Goal: Transaction & Acquisition: Download file/media

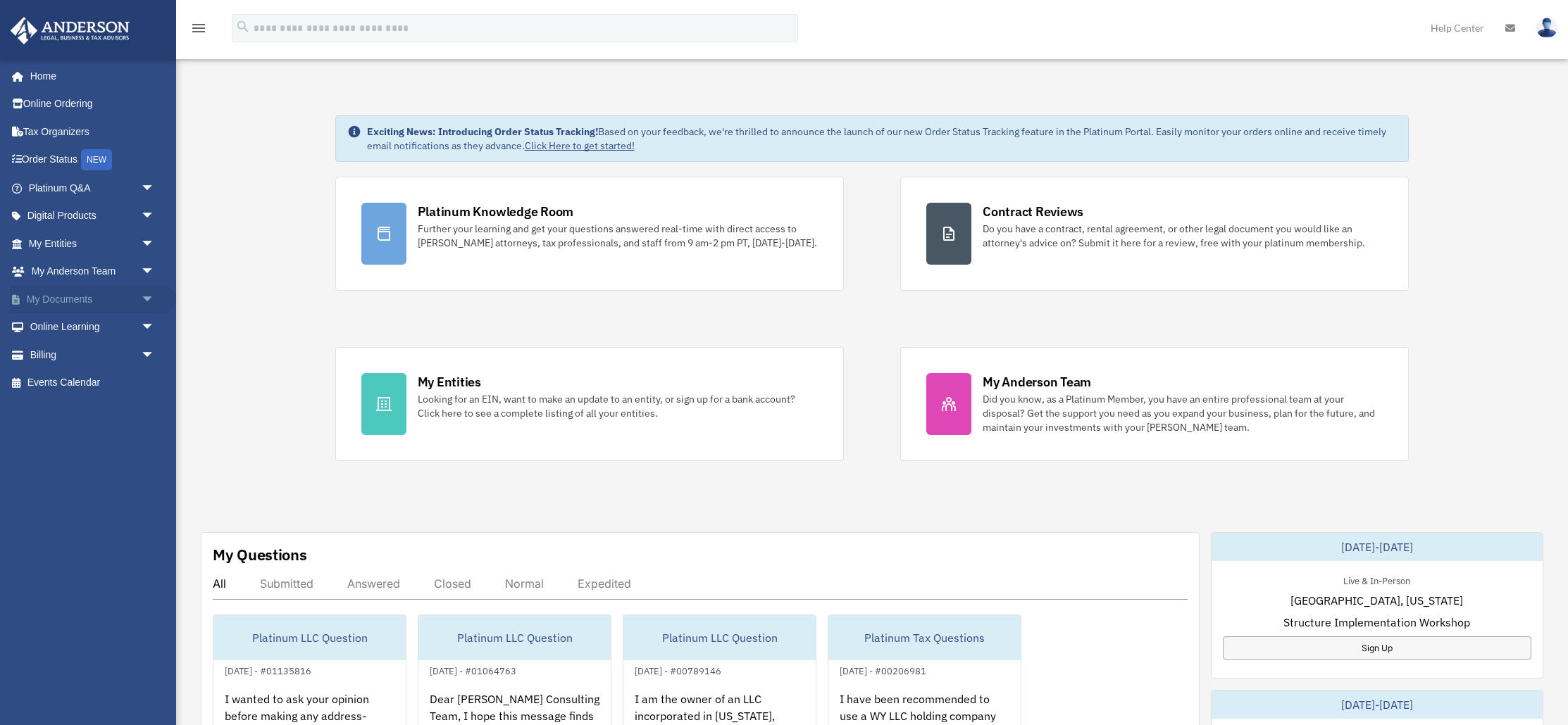
click at [39, 298] on link "My Documents arrow_drop_down" at bounding box center [93, 299] width 166 height 29
click at [149, 299] on span "arrow_drop_down" at bounding box center [155, 299] width 29 height 29
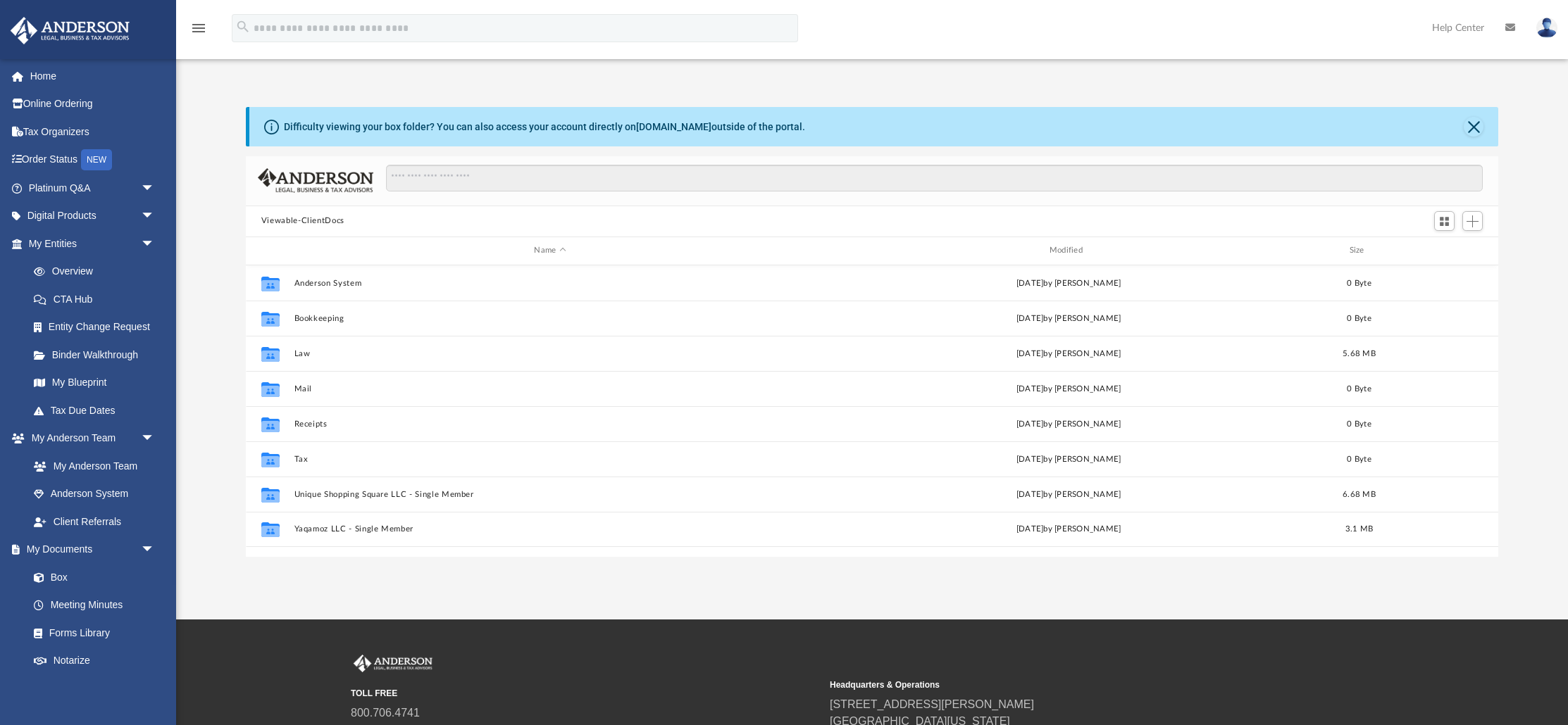
scroll to position [319, 1253]
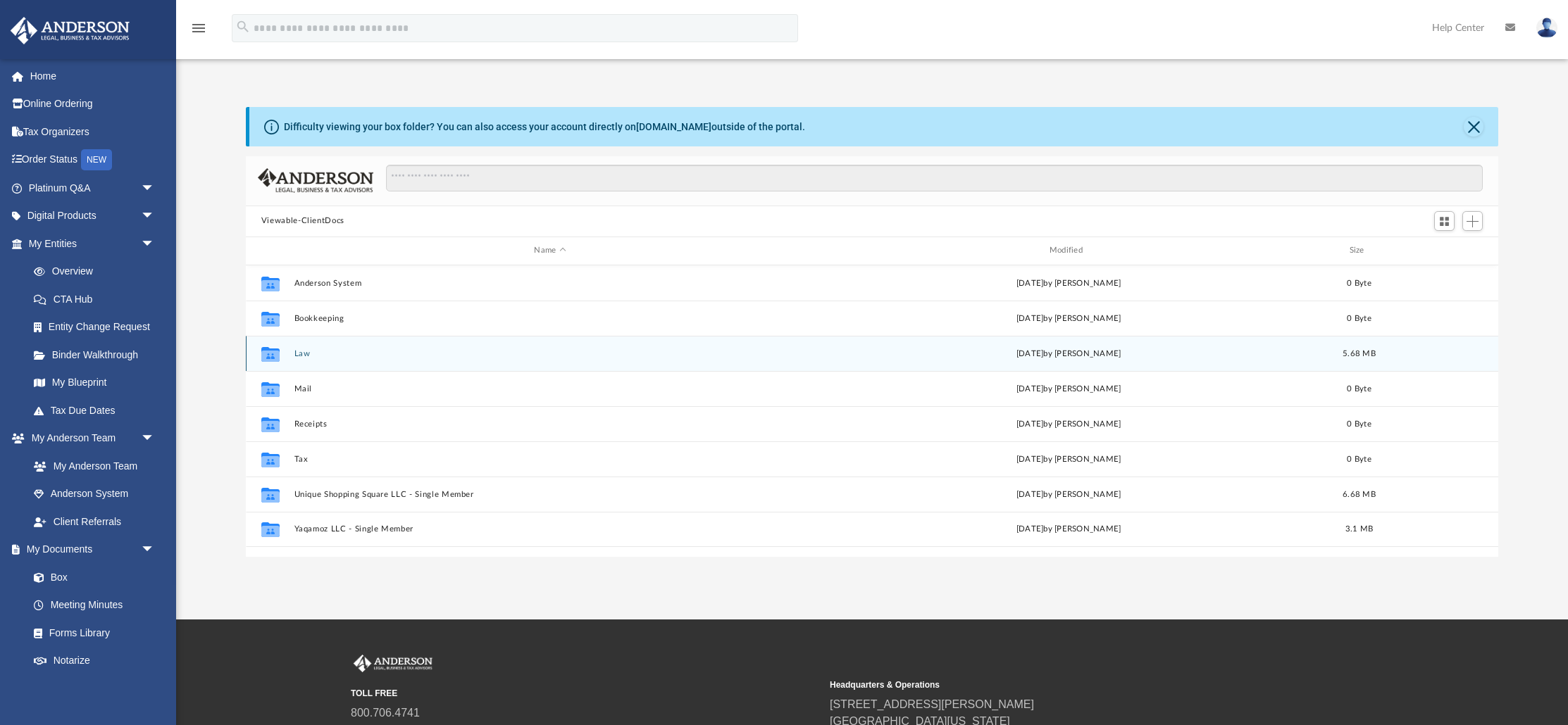
click at [311, 343] on div "Collaborated Folder Law today by Skye Lovelace 5.68 MB" at bounding box center [872, 353] width 1253 height 35
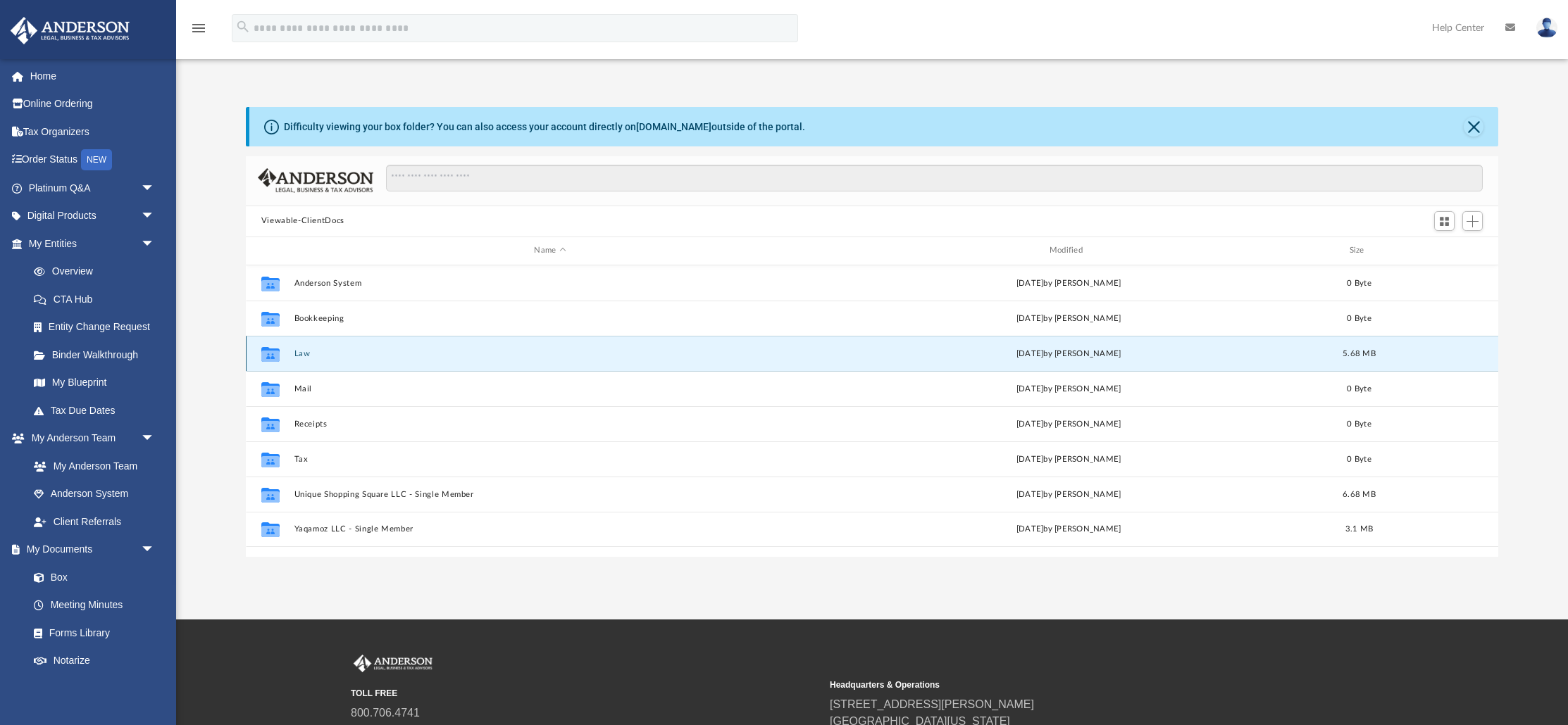
click at [304, 355] on button "Law" at bounding box center [550, 353] width 513 height 9
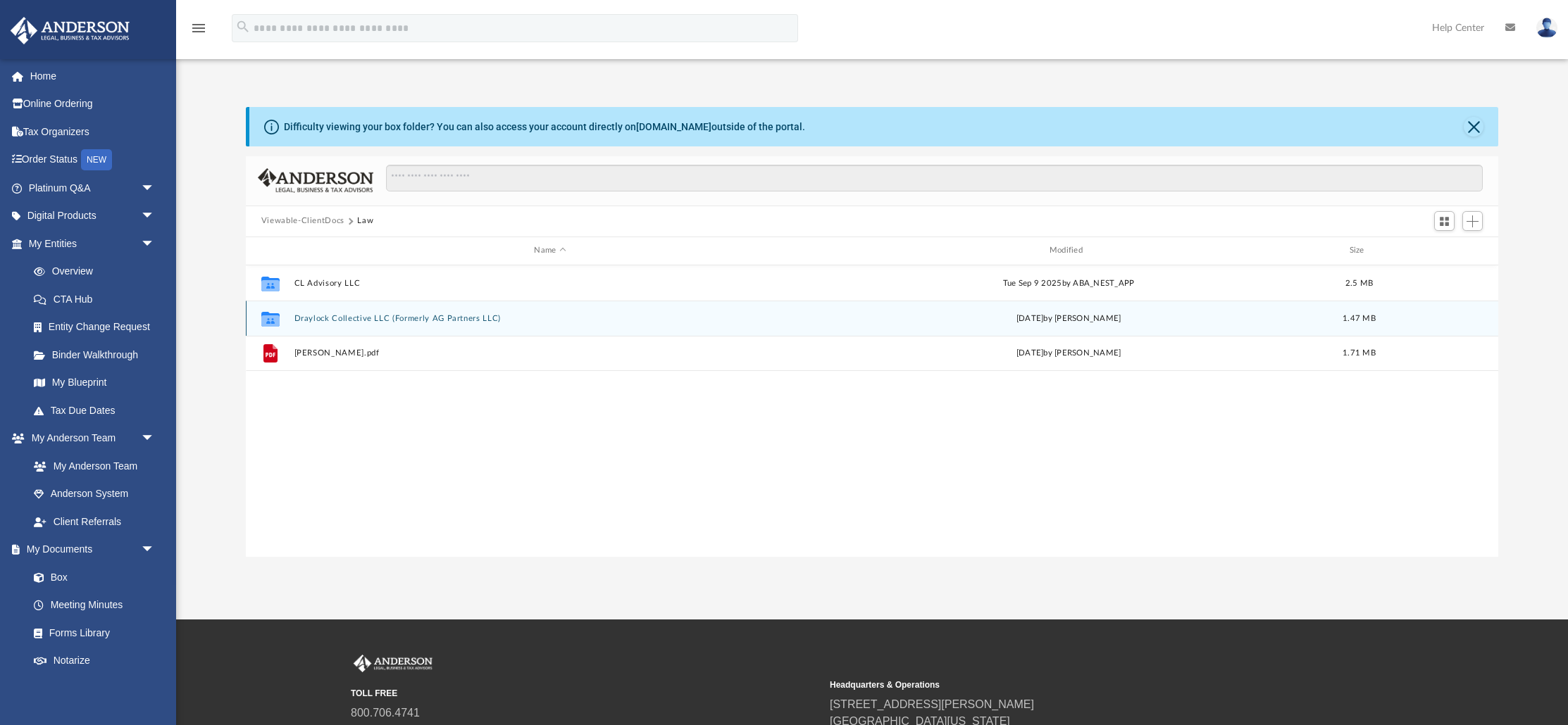
click at [311, 323] on div "Collaborated Folder Draylock Collective LLC (Formerly AG Partners LLC) today by…" at bounding box center [872, 318] width 1253 height 35
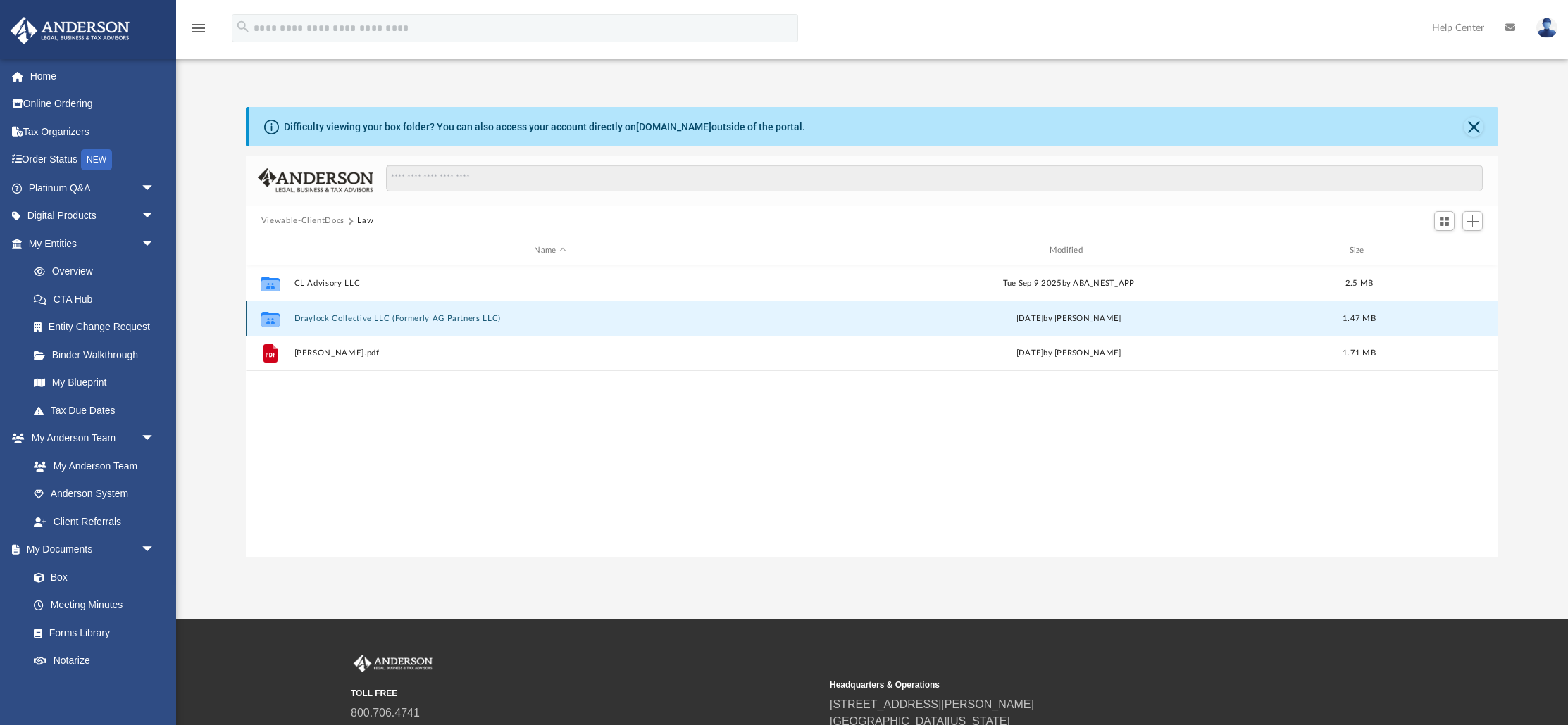
click at [311, 323] on div "Collaborated Folder Draylock Collective LLC (Formerly AG Partners LLC) today by…" at bounding box center [872, 318] width 1253 height 35
click at [269, 320] on icon "grid" at bounding box center [271, 319] width 18 height 15
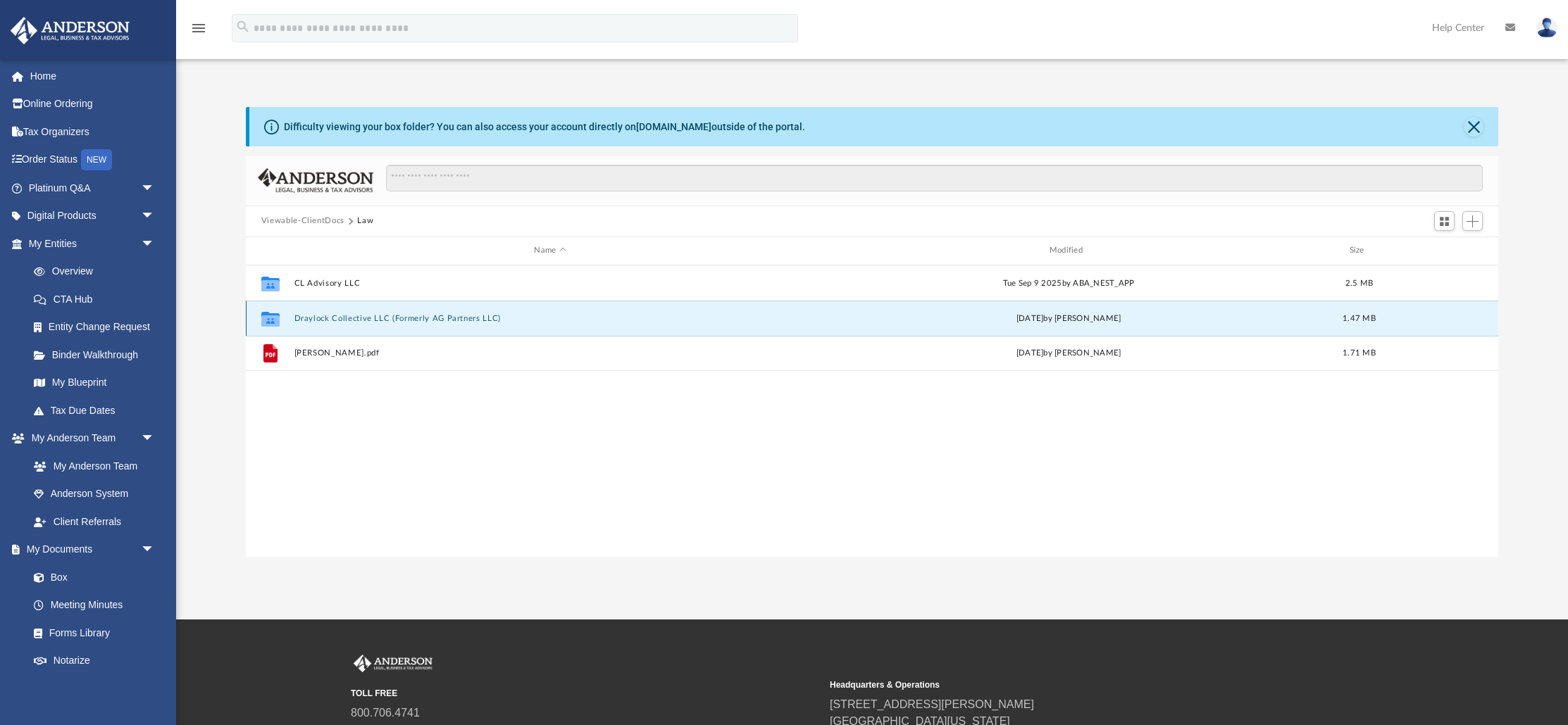
click at [782, 310] on div "Collaborated Folder Draylock Collective LLC (Formerly AG Partners LLC) today by…" at bounding box center [872, 318] width 1253 height 35
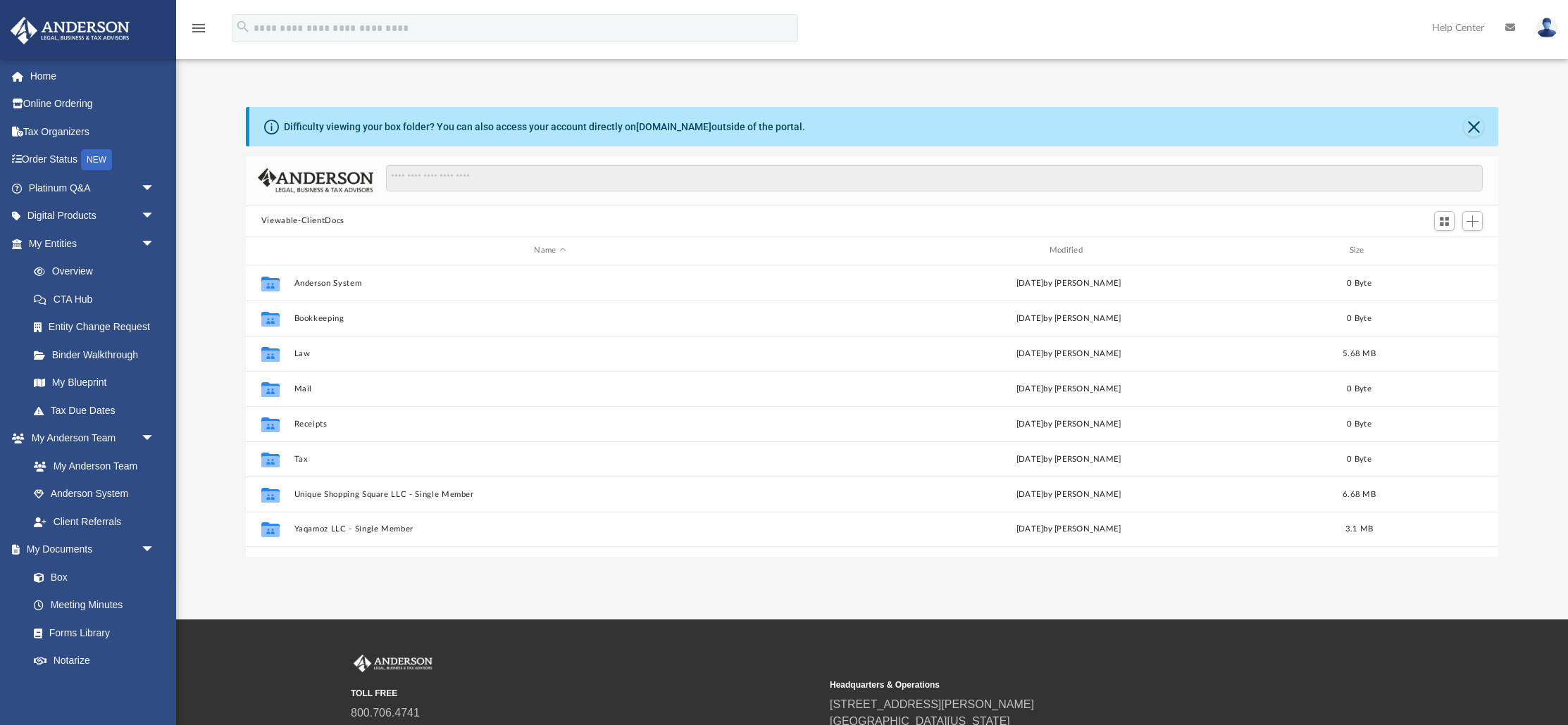
scroll to position [319, 1253]
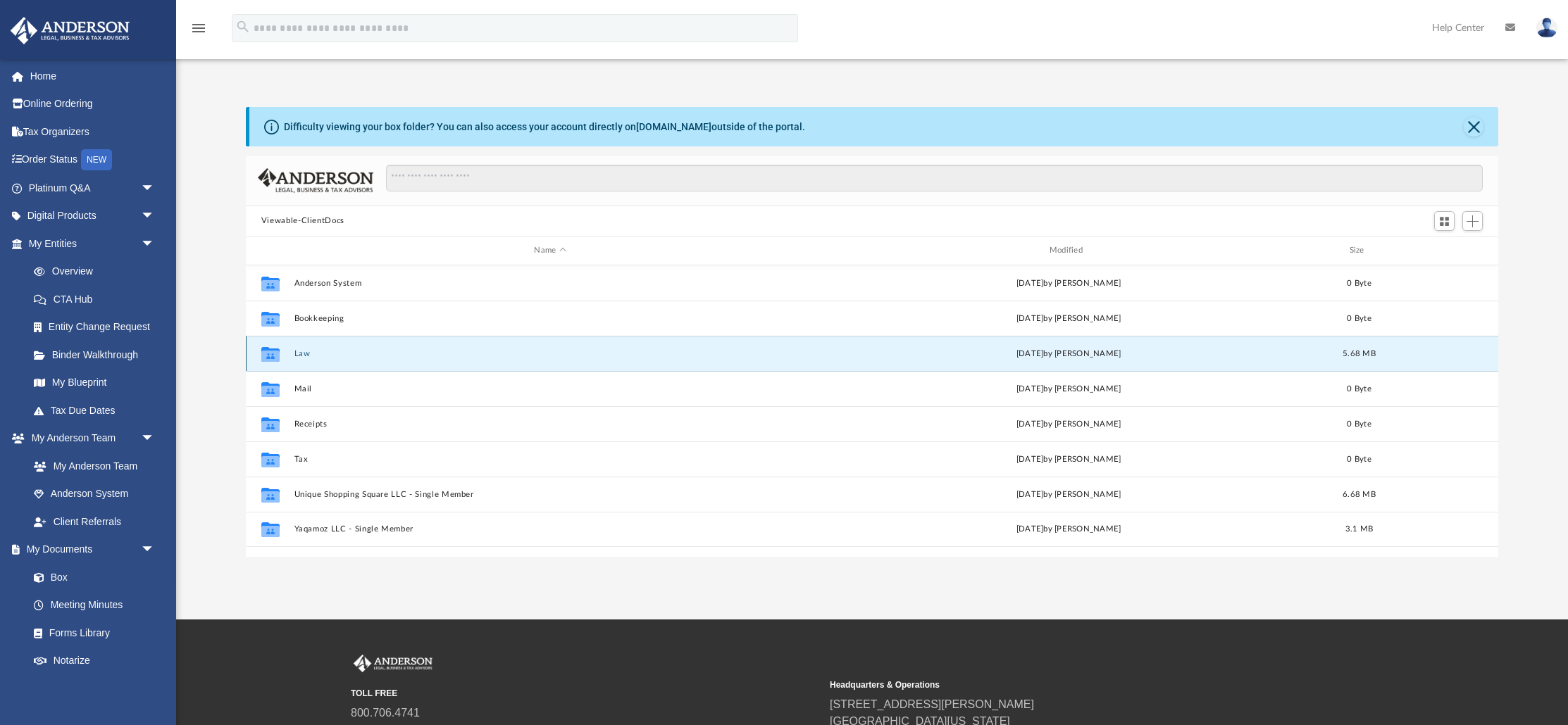
click at [328, 356] on button "Law" at bounding box center [550, 353] width 513 height 9
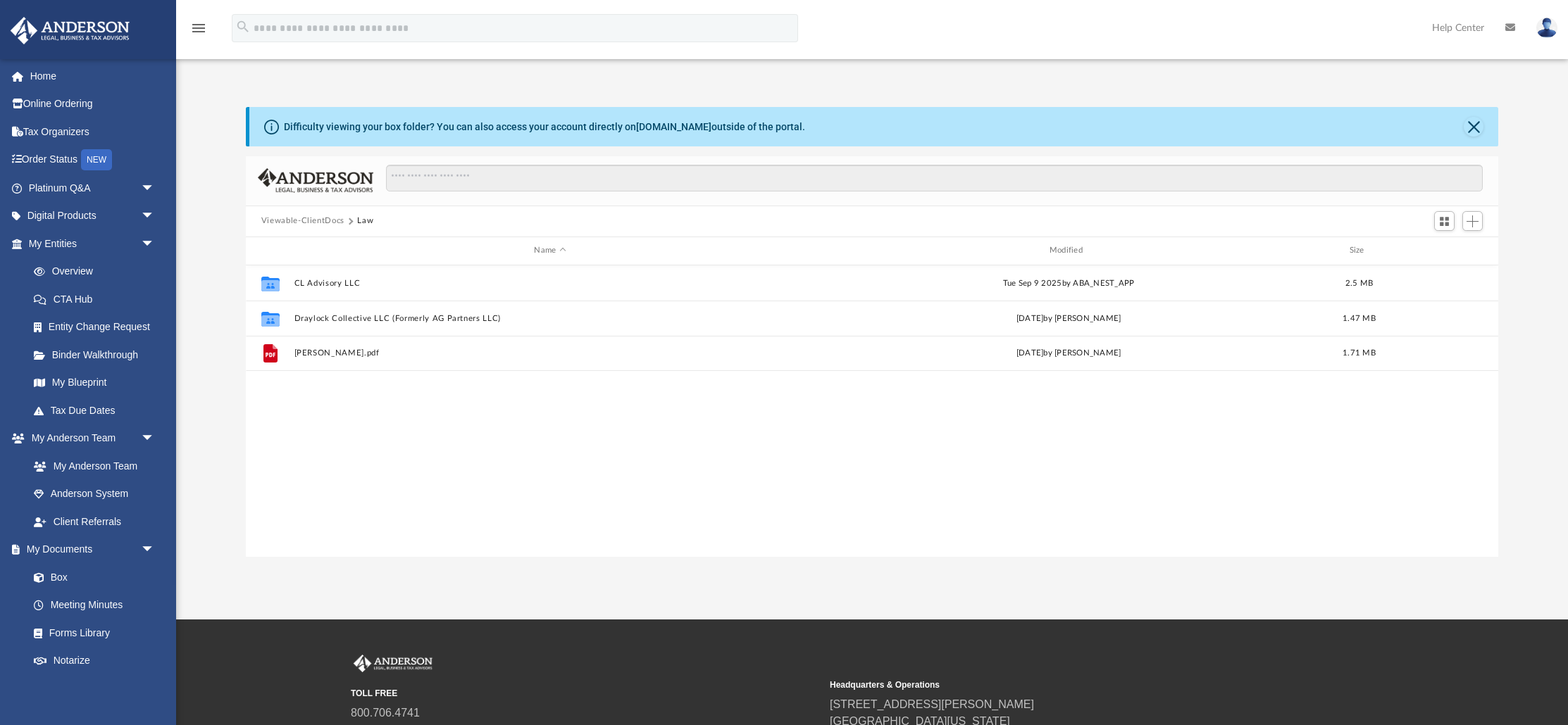
drag, startPoint x: 905, startPoint y: 453, endPoint x: 900, endPoint y: 446, distance: 8.6
click at [905, 453] on div "Collaborated Folder CL Advisory LLC Tue Sep 9 2025 by ABA_NEST_APP 2.5 MB Colla…" at bounding box center [872, 411] width 1253 height 292
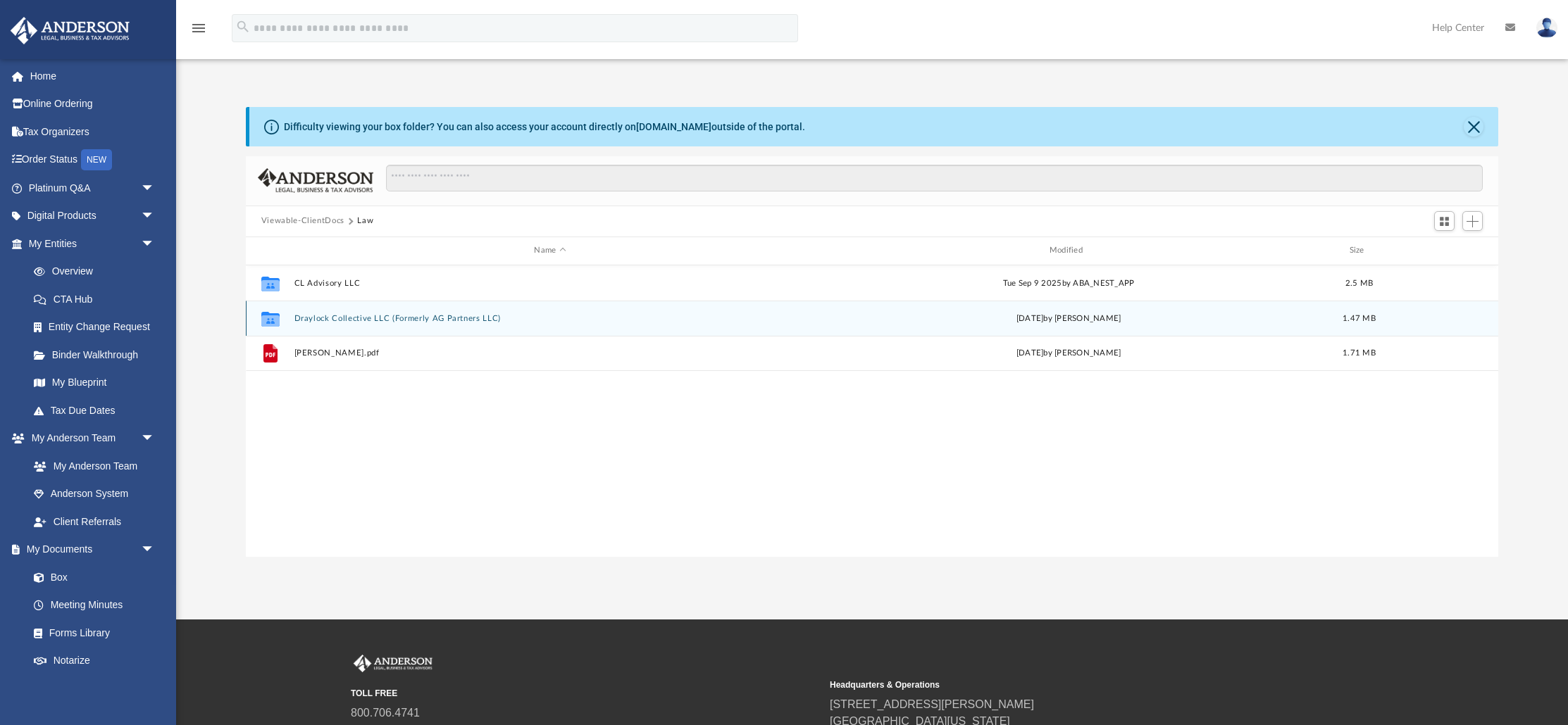
click at [764, 310] on div "Collaborated Folder Draylock Collective LLC (Formerly AG Partners LLC) today by…" at bounding box center [872, 318] width 1253 height 35
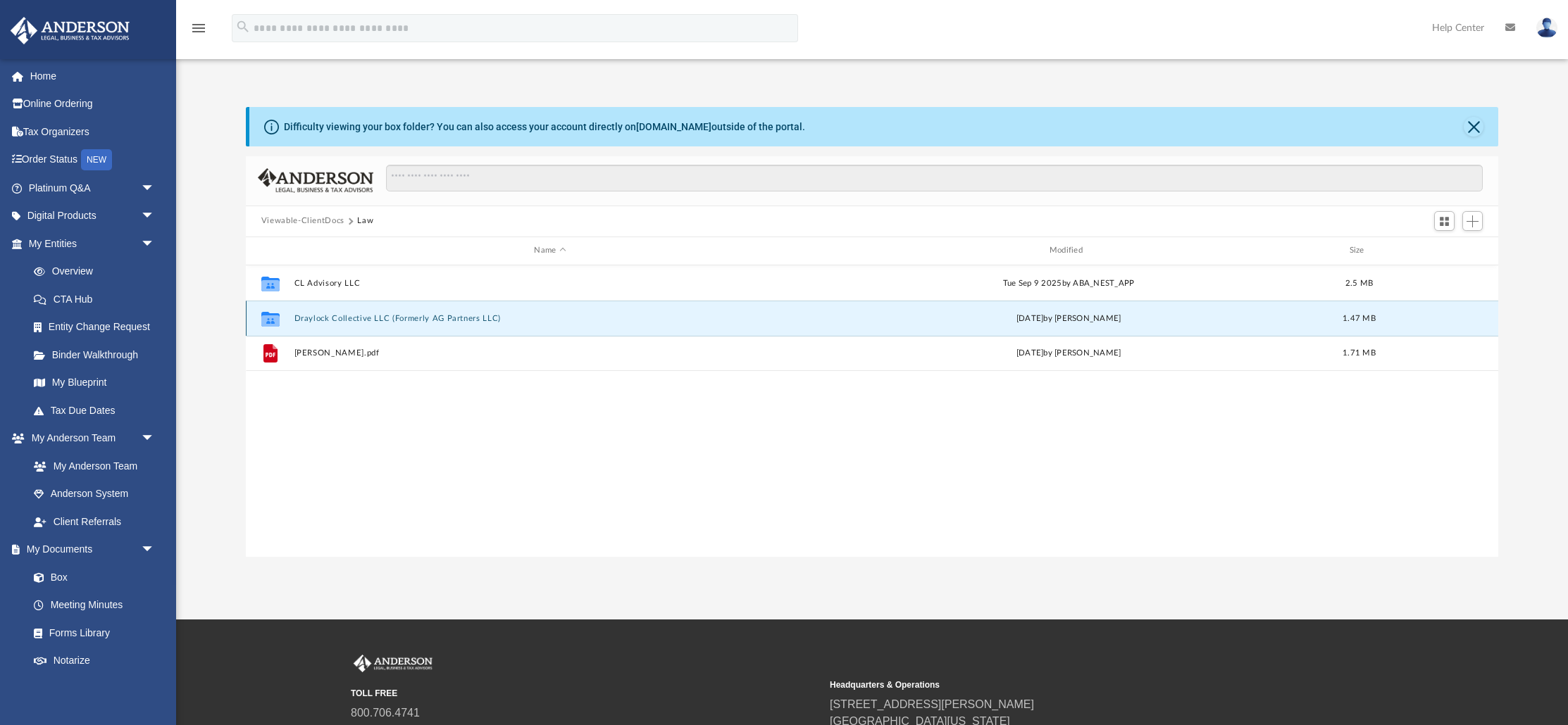
click at [473, 316] on button "Draylock Collective LLC (Formerly AG Partners LLC)" at bounding box center [550, 318] width 513 height 9
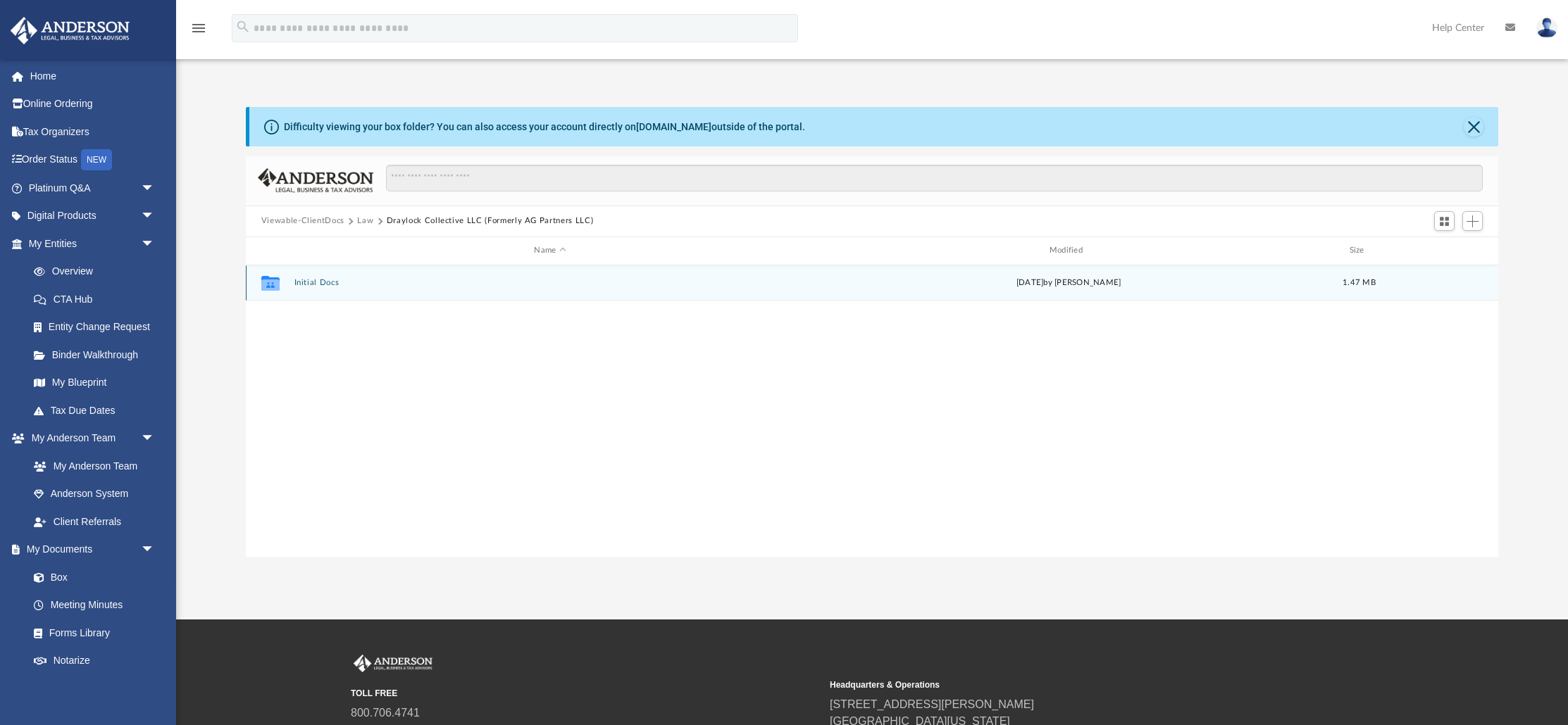
click at [319, 282] on button "Initial Docs" at bounding box center [550, 282] width 513 height 9
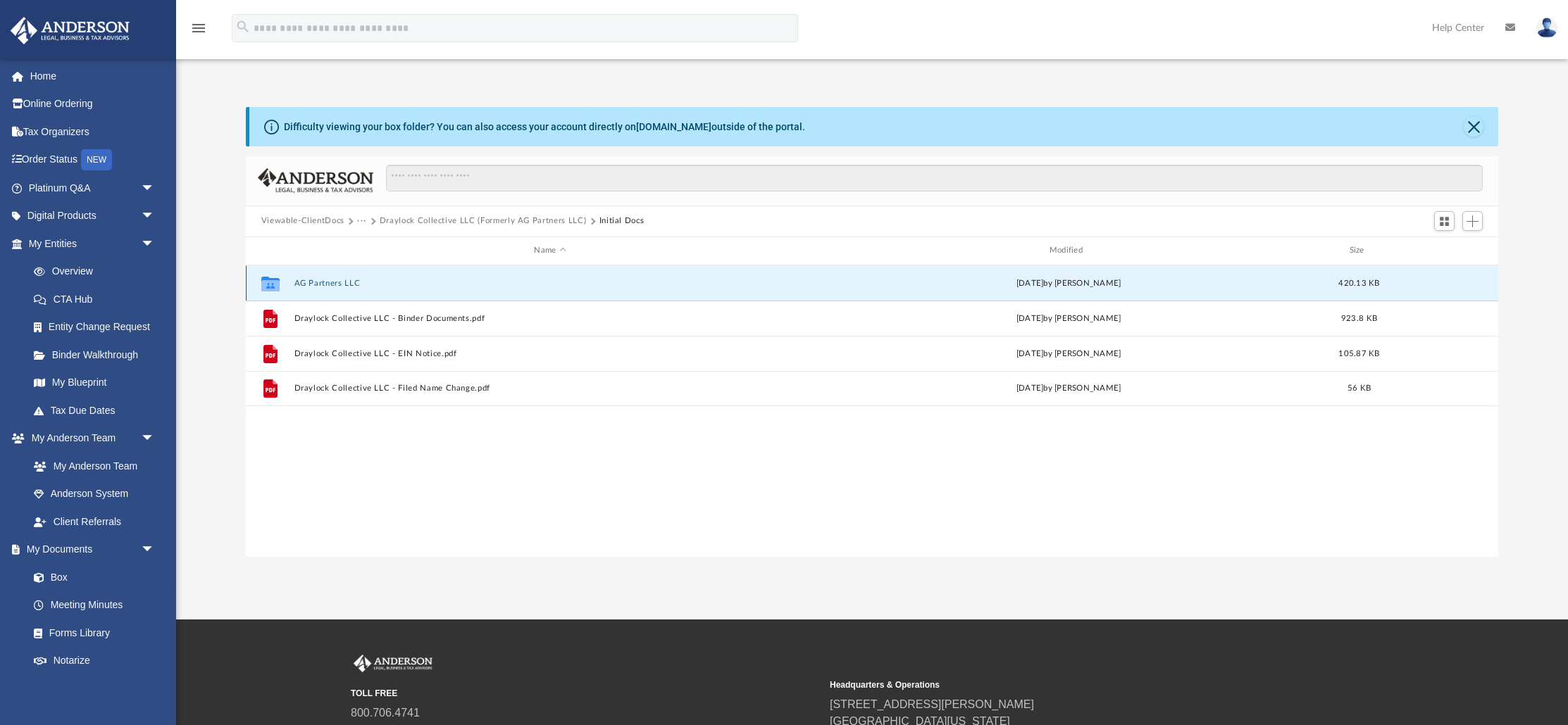
click at [328, 283] on button "AG Partners LLC" at bounding box center [550, 282] width 513 height 9
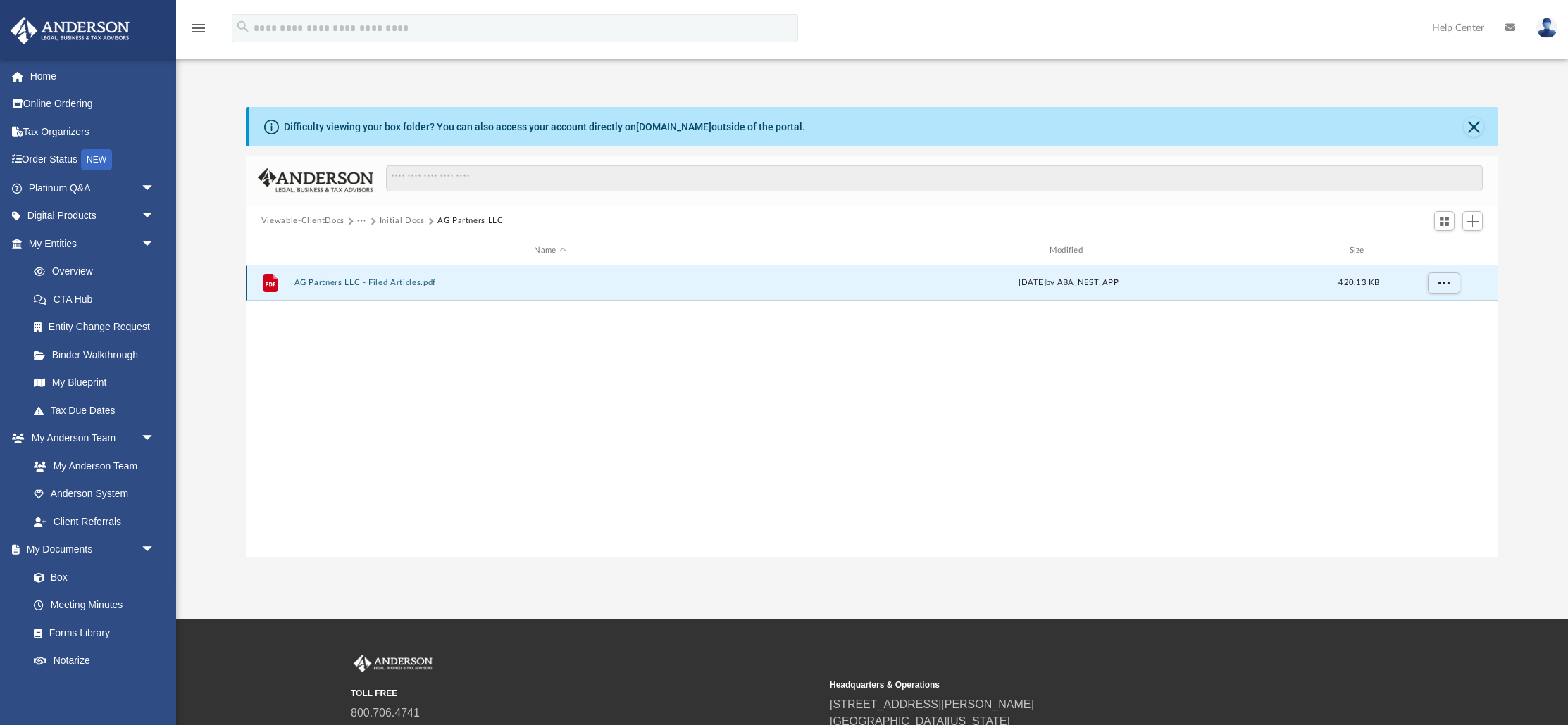
click at [328, 283] on button "AG Partners LLC - Filed Articles.pdf" at bounding box center [550, 282] width 513 height 9
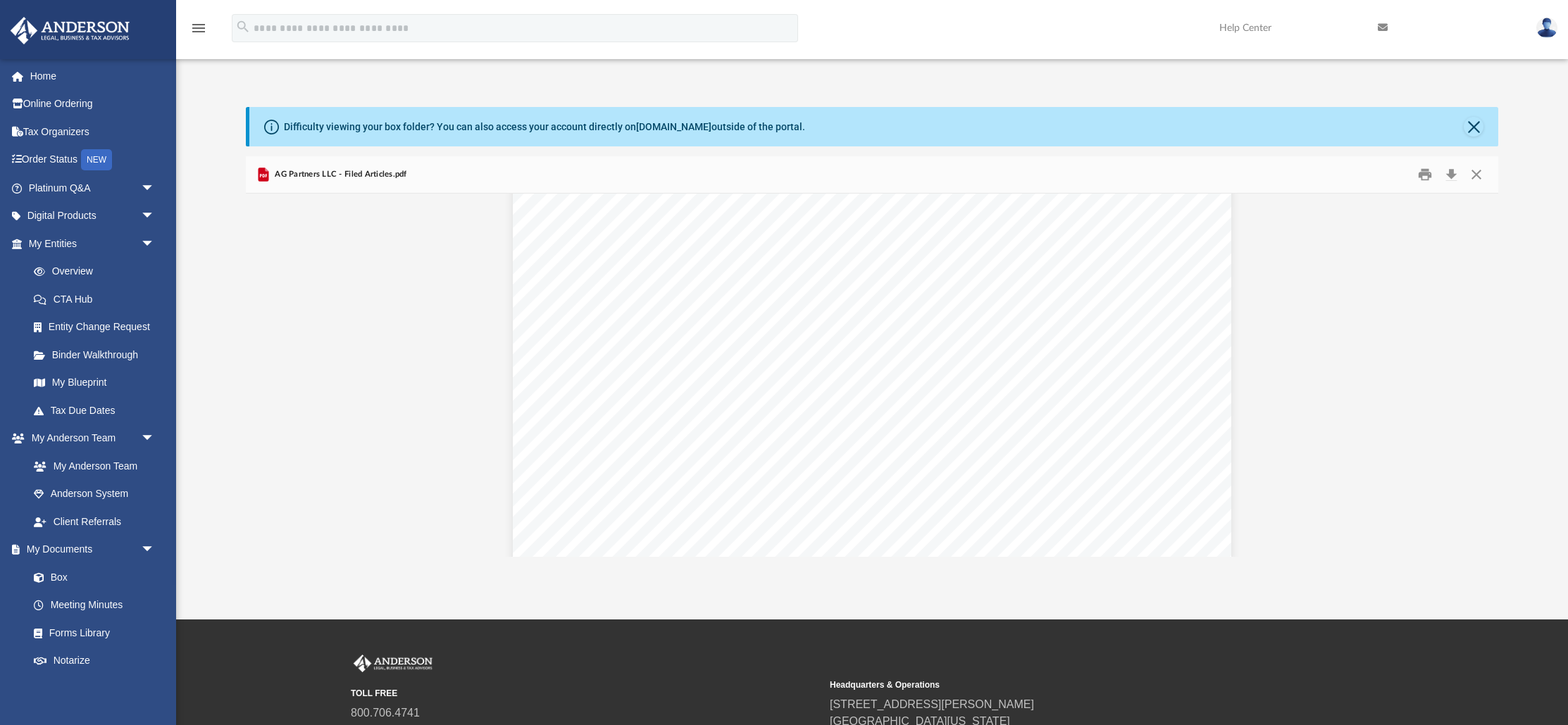
scroll to position [3438, 0]
click at [1423, 177] on button "Print" at bounding box center [1425, 174] width 29 height 22
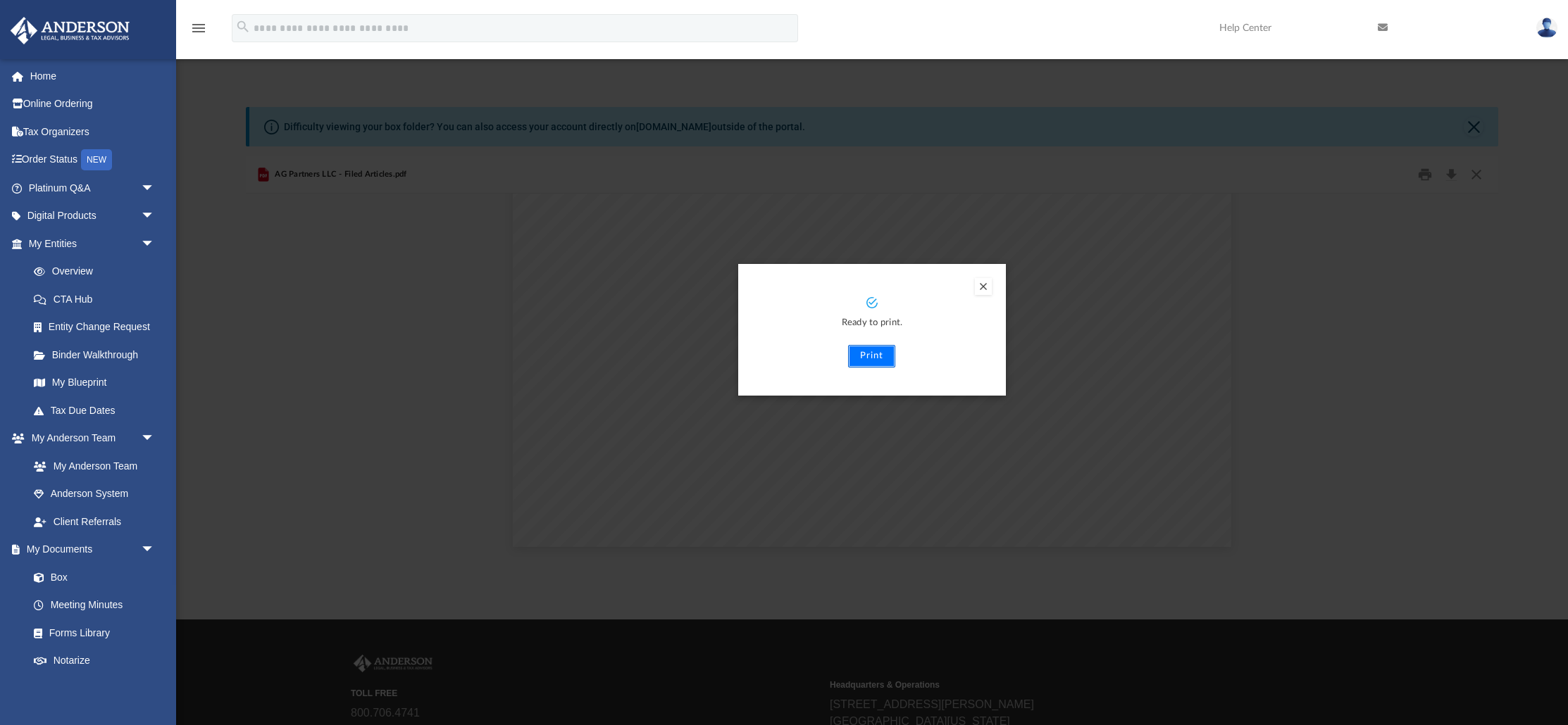
click at [863, 363] on button "Print" at bounding box center [872, 357] width 47 height 23
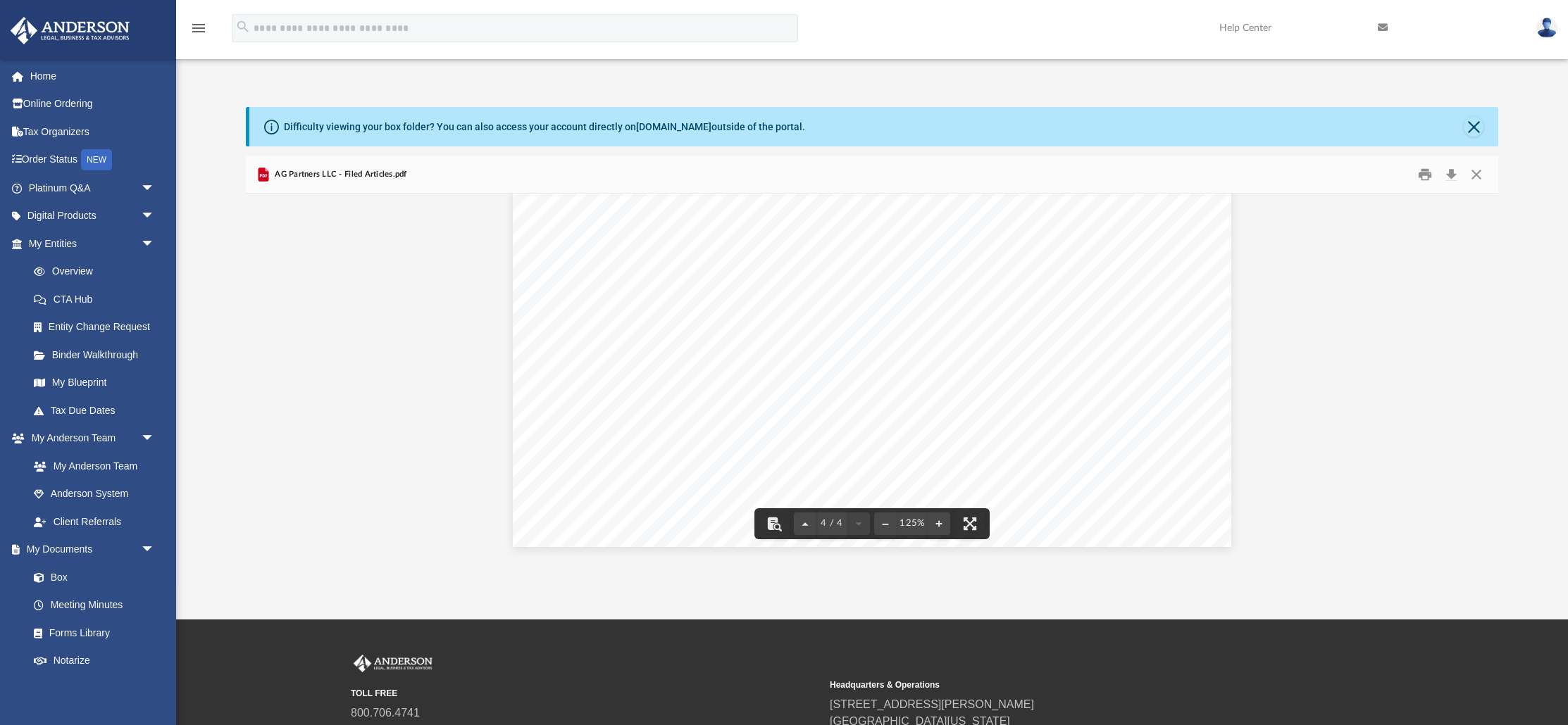
click at [1477, 133] on button "Close" at bounding box center [1473, 127] width 20 height 20
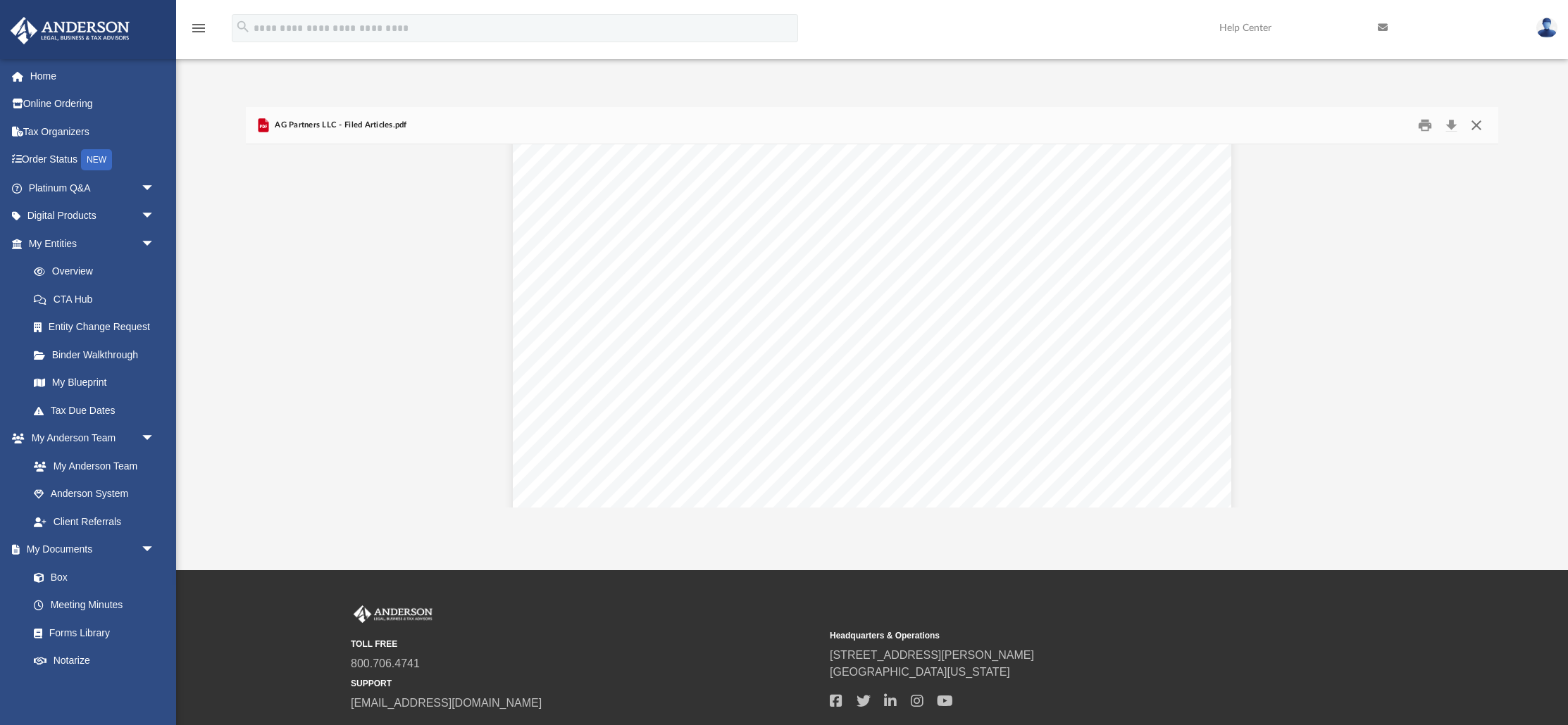
click at [1474, 121] on button "Close" at bounding box center [1476, 125] width 25 height 22
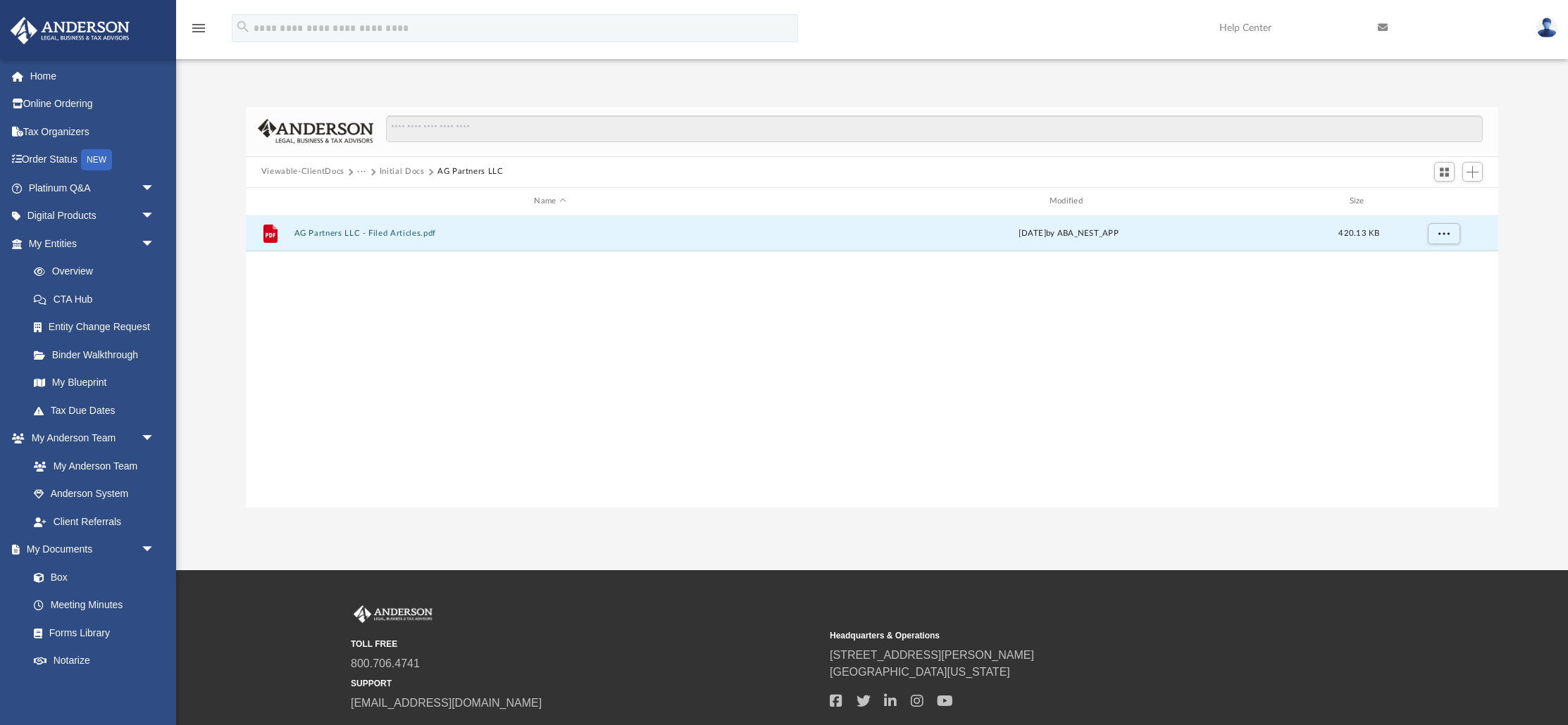
click at [407, 169] on button "Initial Docs" at bounding box center [402, 172] width 45 height 13
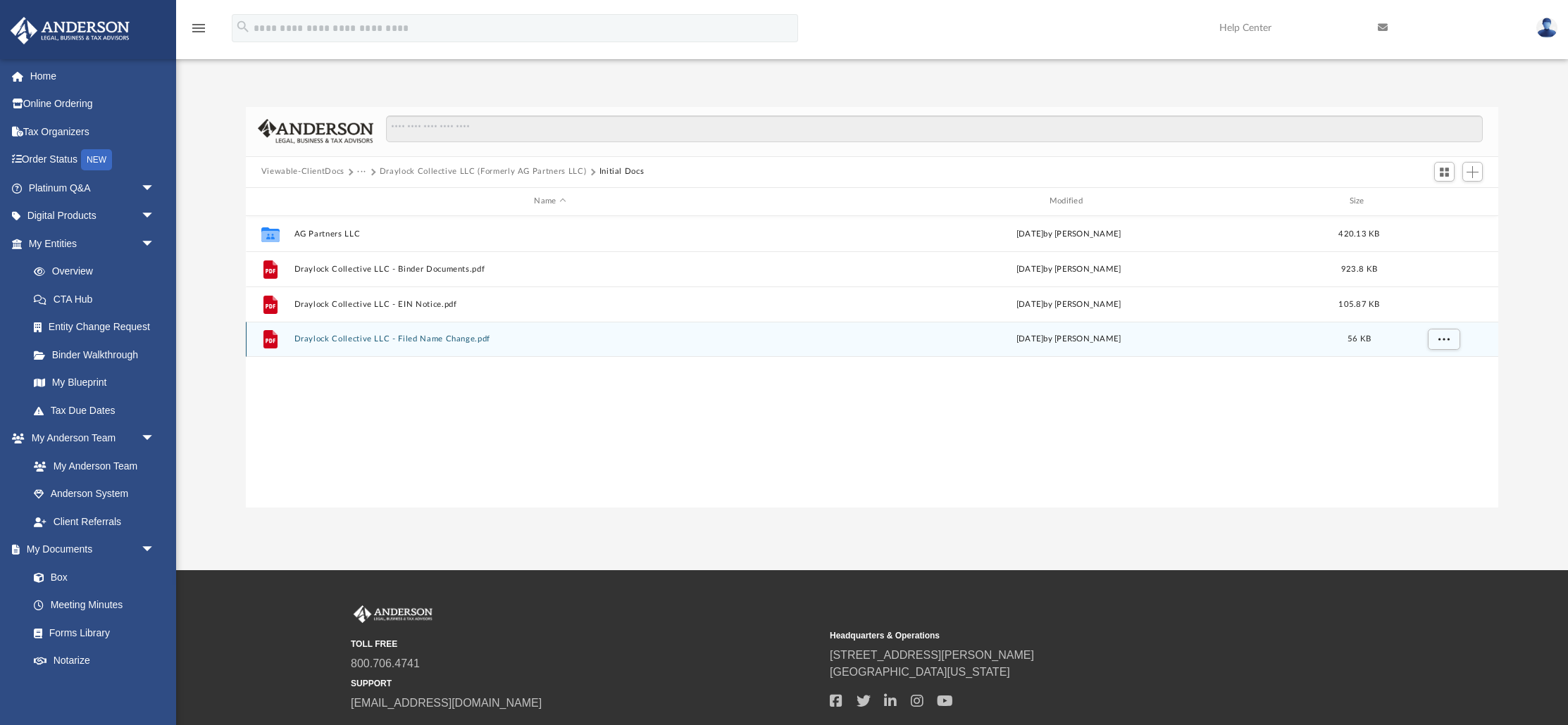
click at [425, 345] on div "File Draylock Collective LLC - Filed Name Change.pdf Thu Oct 2 2025 by Jasmine …" at bounding box center [872, 339] width 1253 height 35
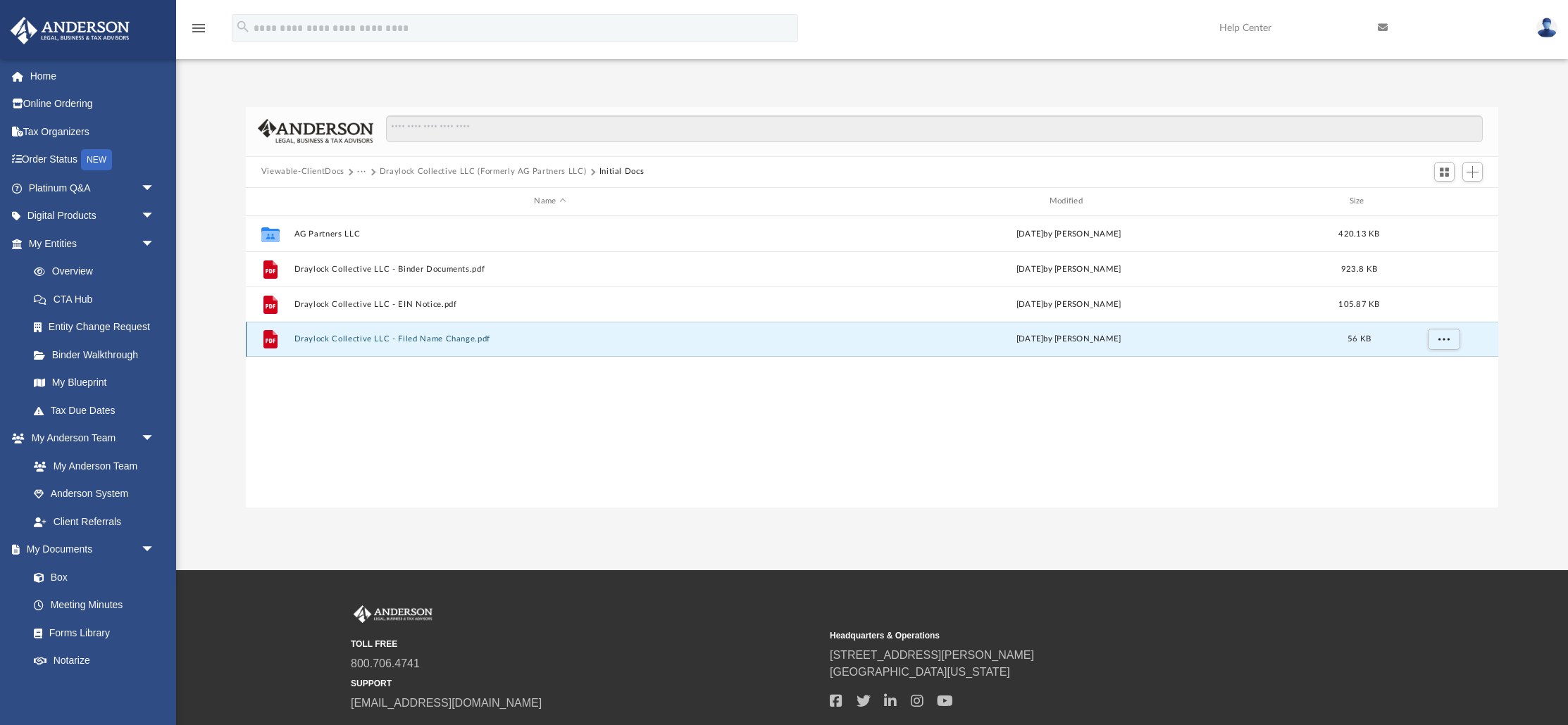
click at [425, 345] on div "File Draylock Collective LLC - Filed Name Change.pdf Thu Oct 2 2025 by Jasmine …" at bounding box center [872, 339] width 1253 height 35
click at [416, 341] on button "Draylock Collective LLC - Filed Name Change.pdf" at bounding box center [550, 339] width 513 height 9
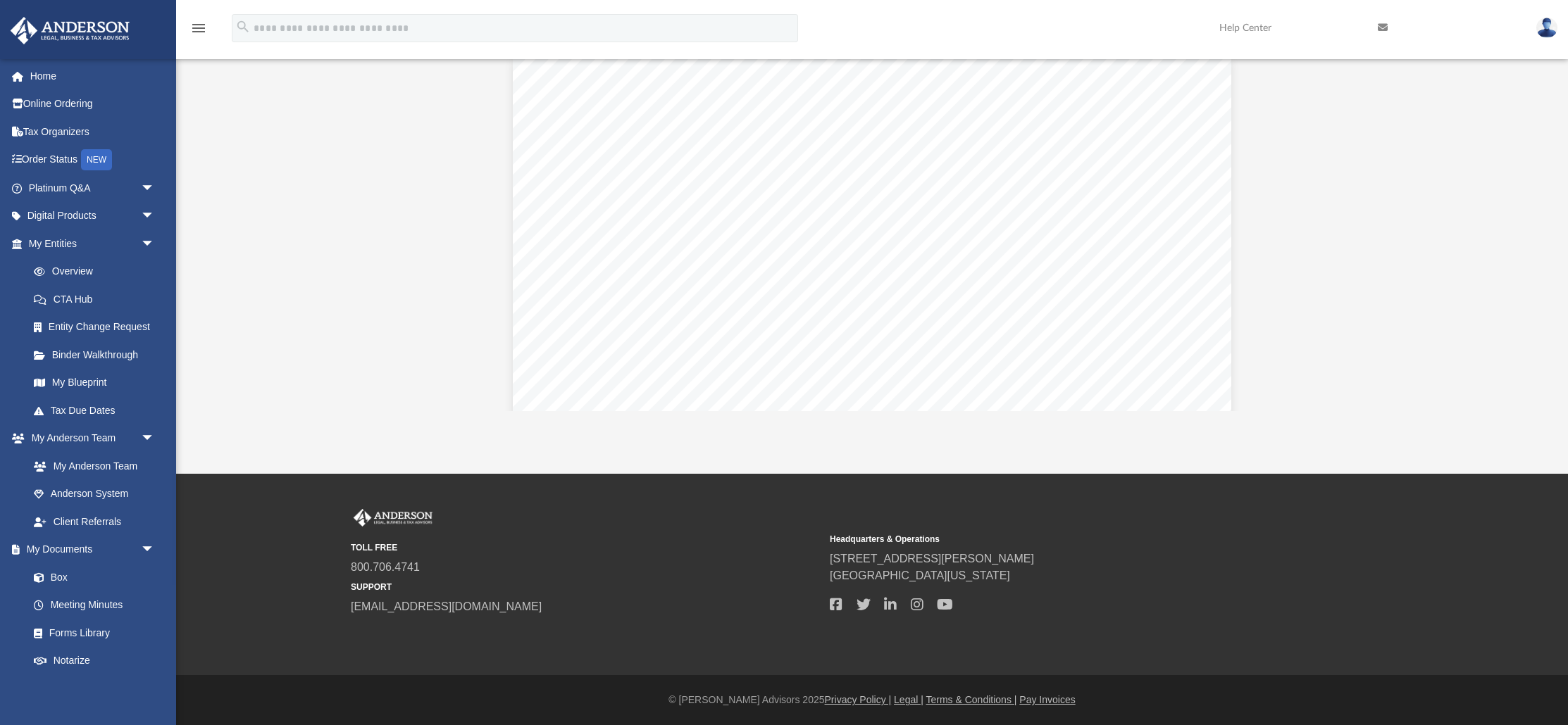
scroll to position [0, 0]
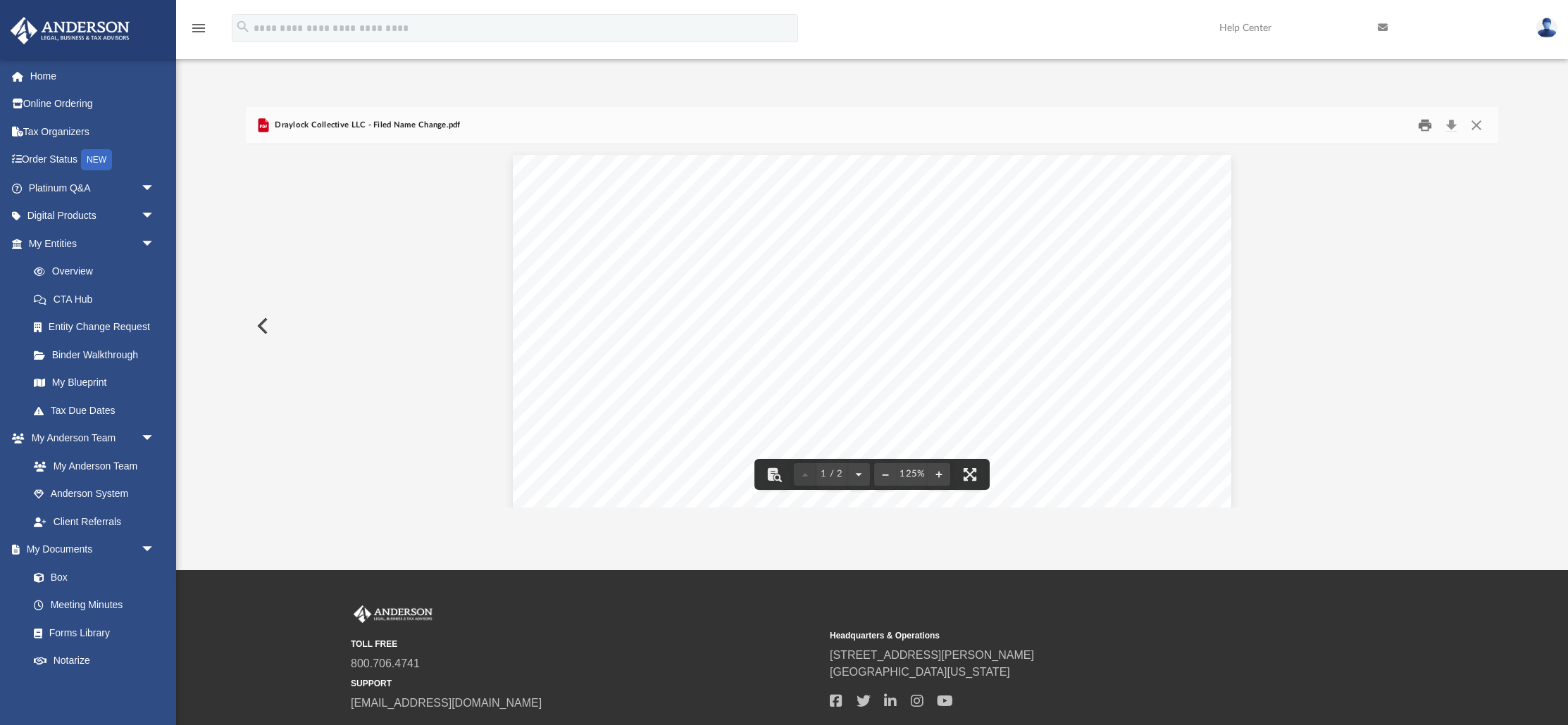
click at [1422, 127] on button "Print" at bounding box center [1425, 125] width 29 height 22
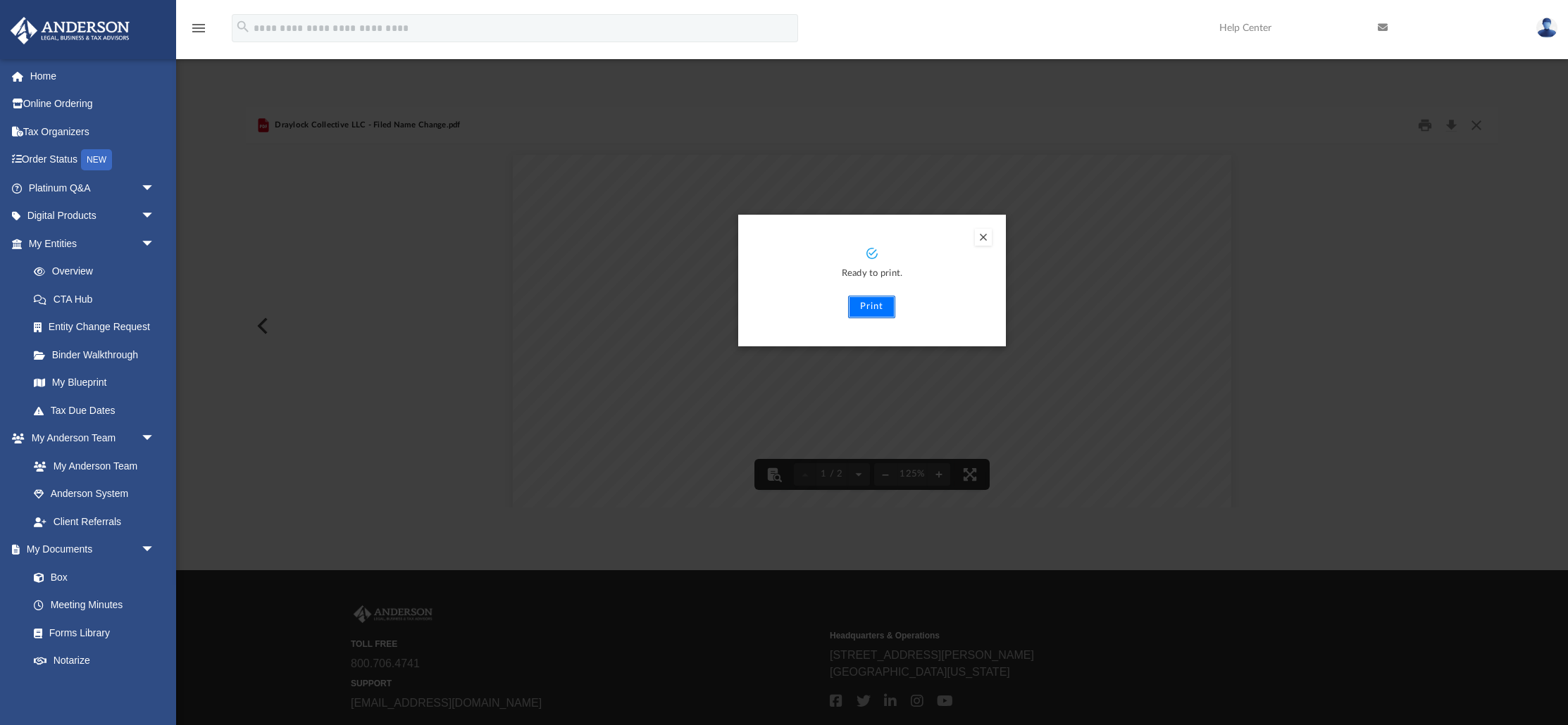
click at [870, 314] on button "Print" at bounding box center [872, 307] width 47 height 23
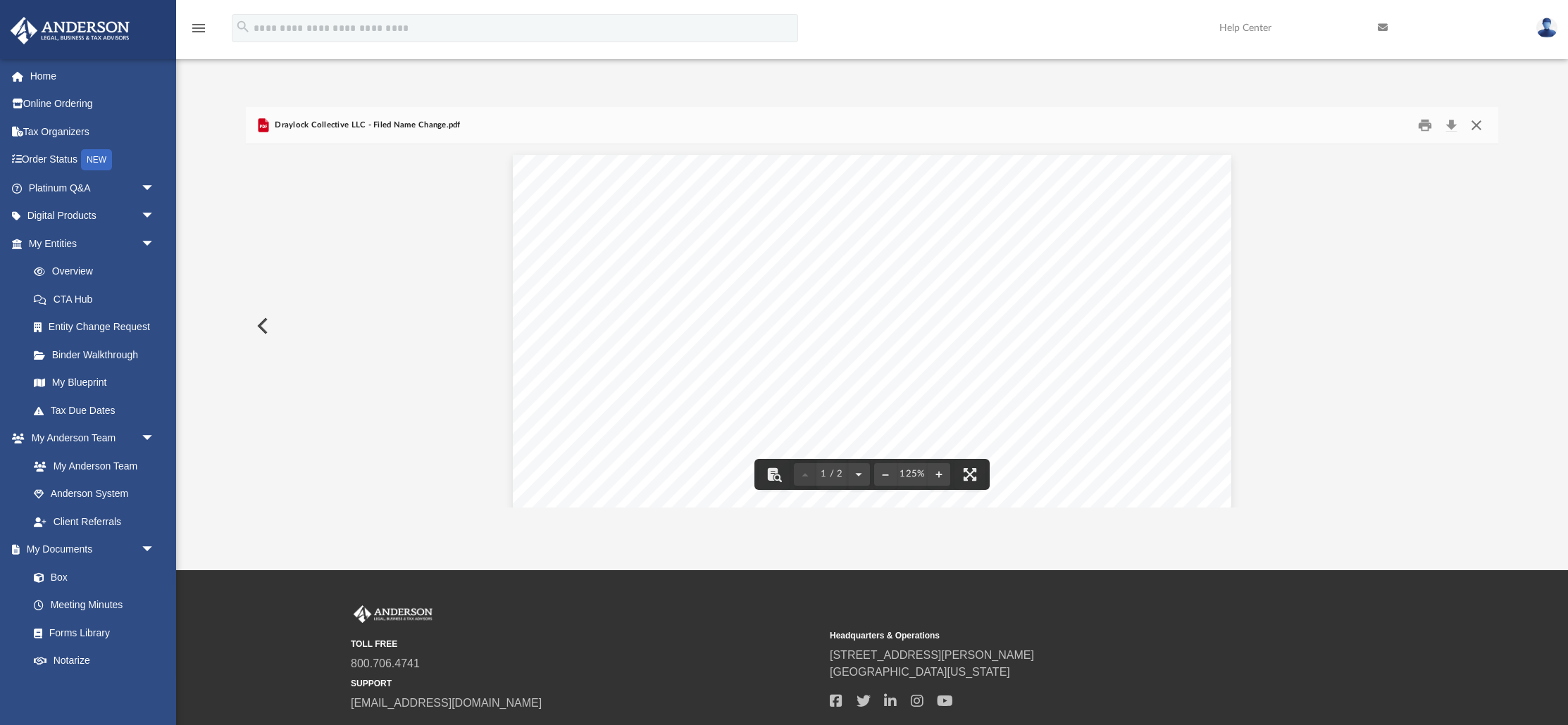
click at [1480, 130] on button "Close" at bounding box center [1476, 125] width 25 height 22
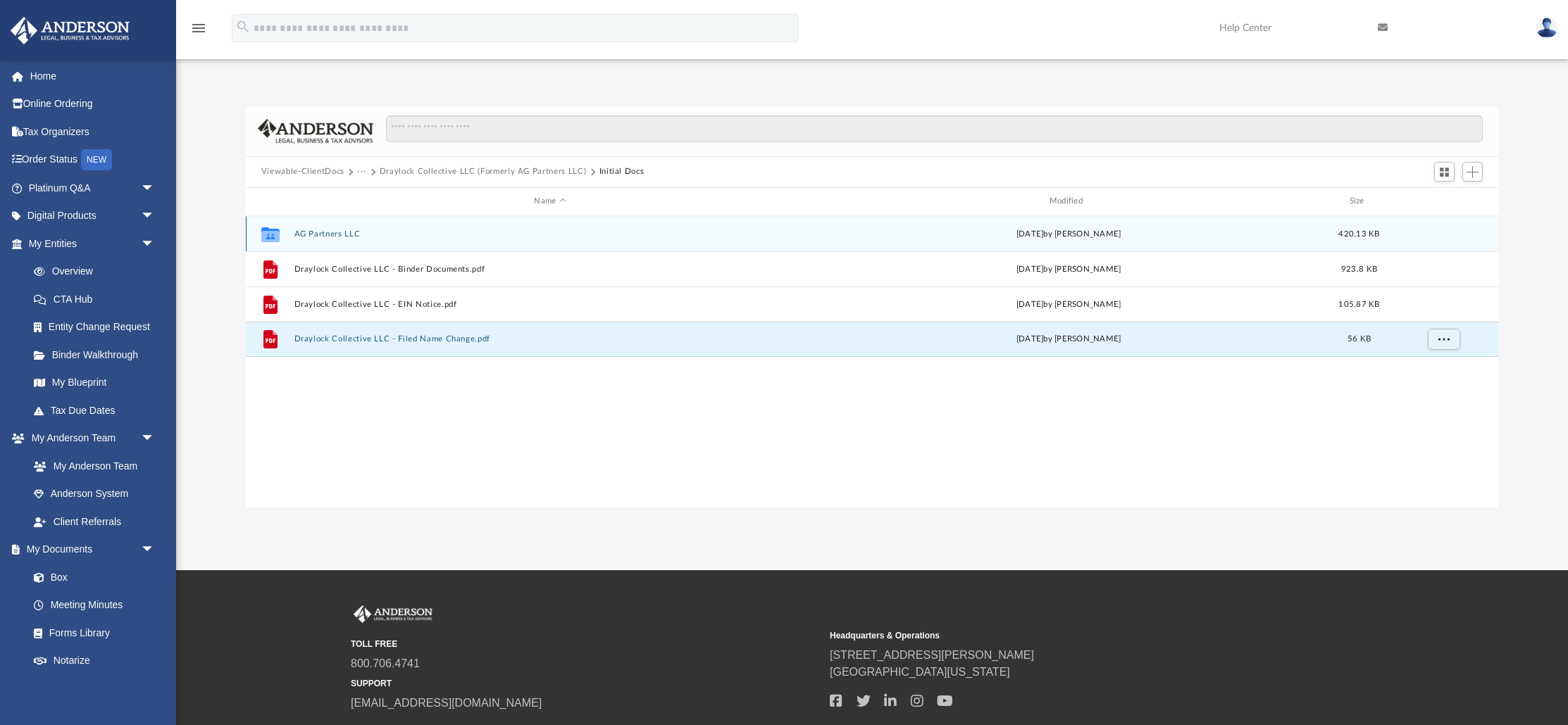
click at [318, 235] on button "AG Partners LLC" at bounding box center [550, 233] width 513 height 9
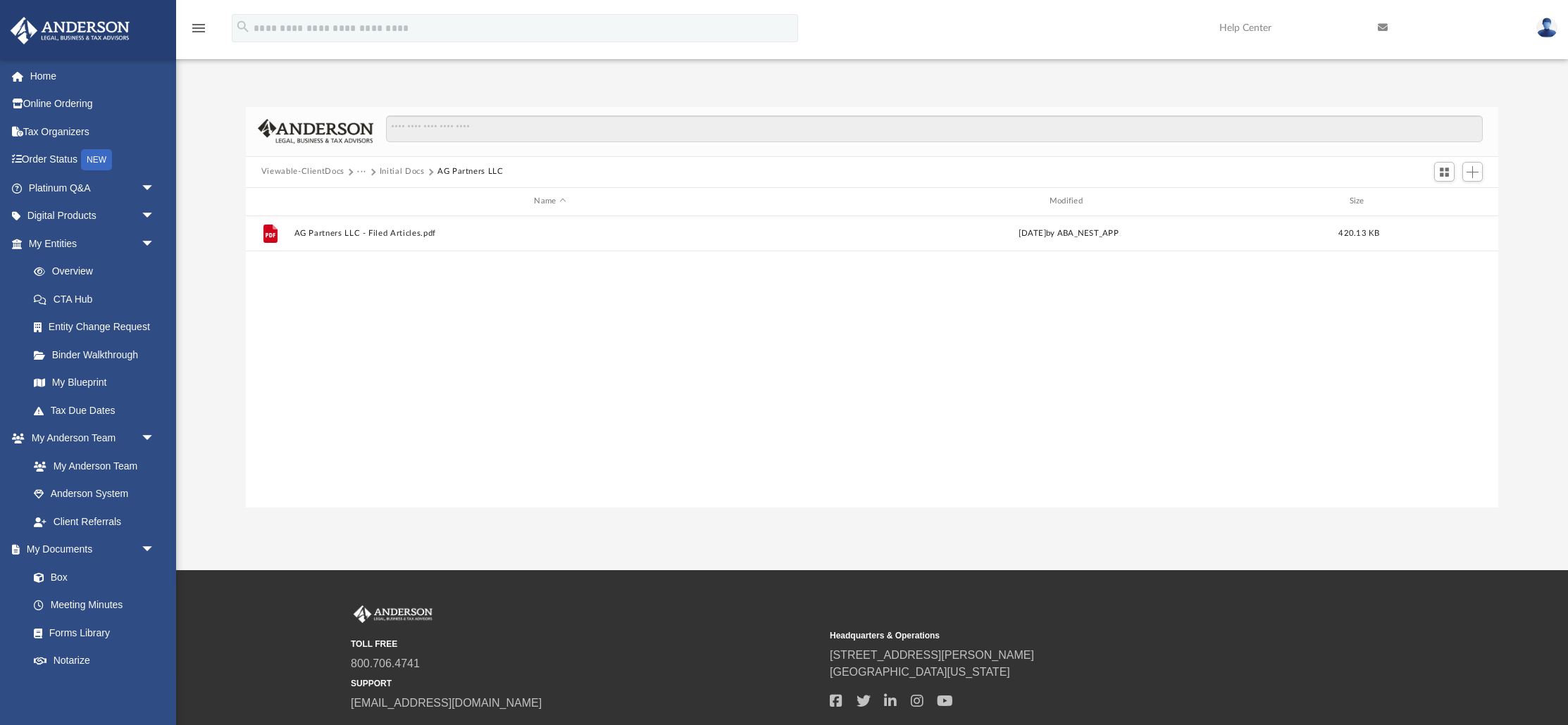
click at [390, 174] on button "Initial Docs" at bounding box center [402, 172] width 45 height 13
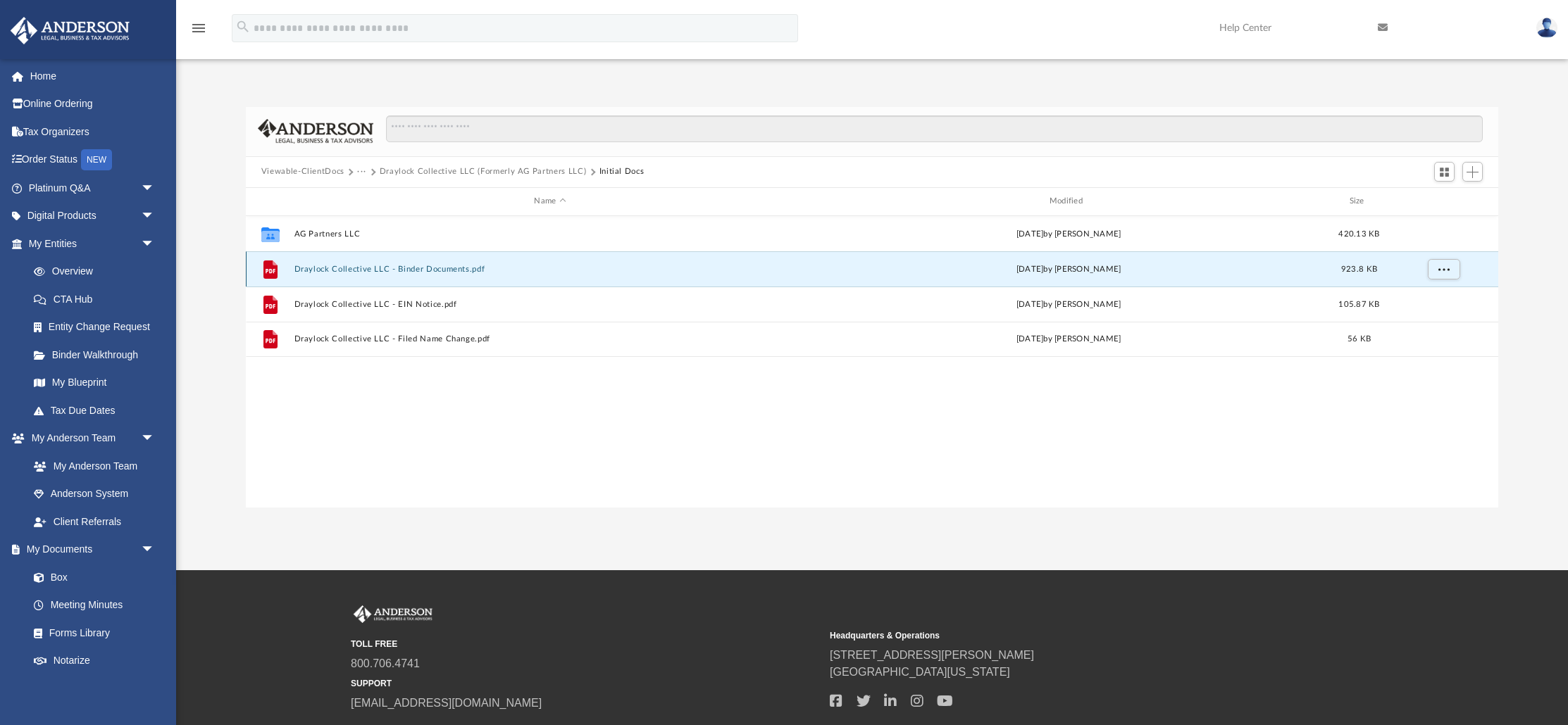
click at [331, 267] on button "Draylock Collective LLC - Binder Documents.pdf" at bounding box center [550, 268] width 513 height 9
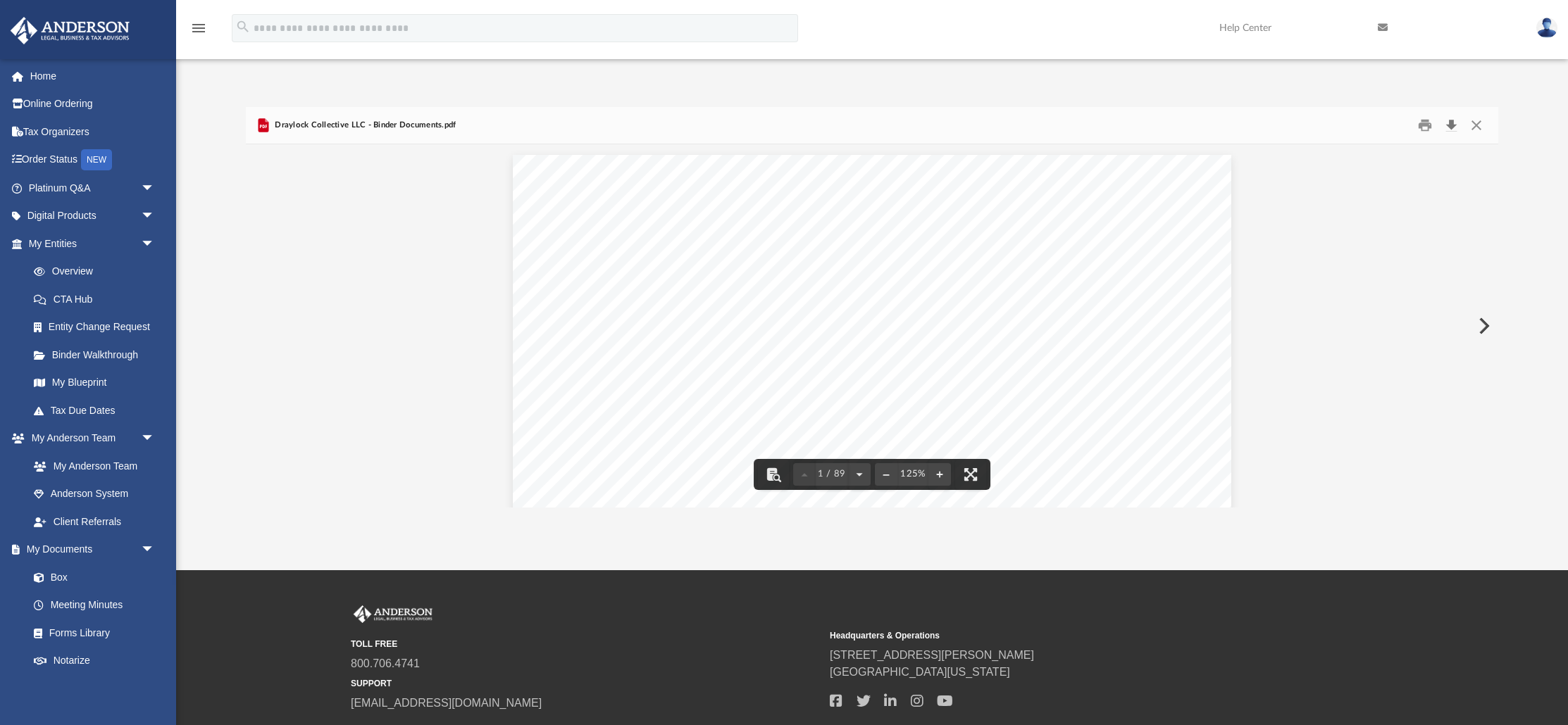
click at [1447, 130] on button "Download" at bounding box center [1451, 125] width 25 height 22
click at [1474, 125] on button "Close" at bounding box center [1476, 125] width 25 height 22
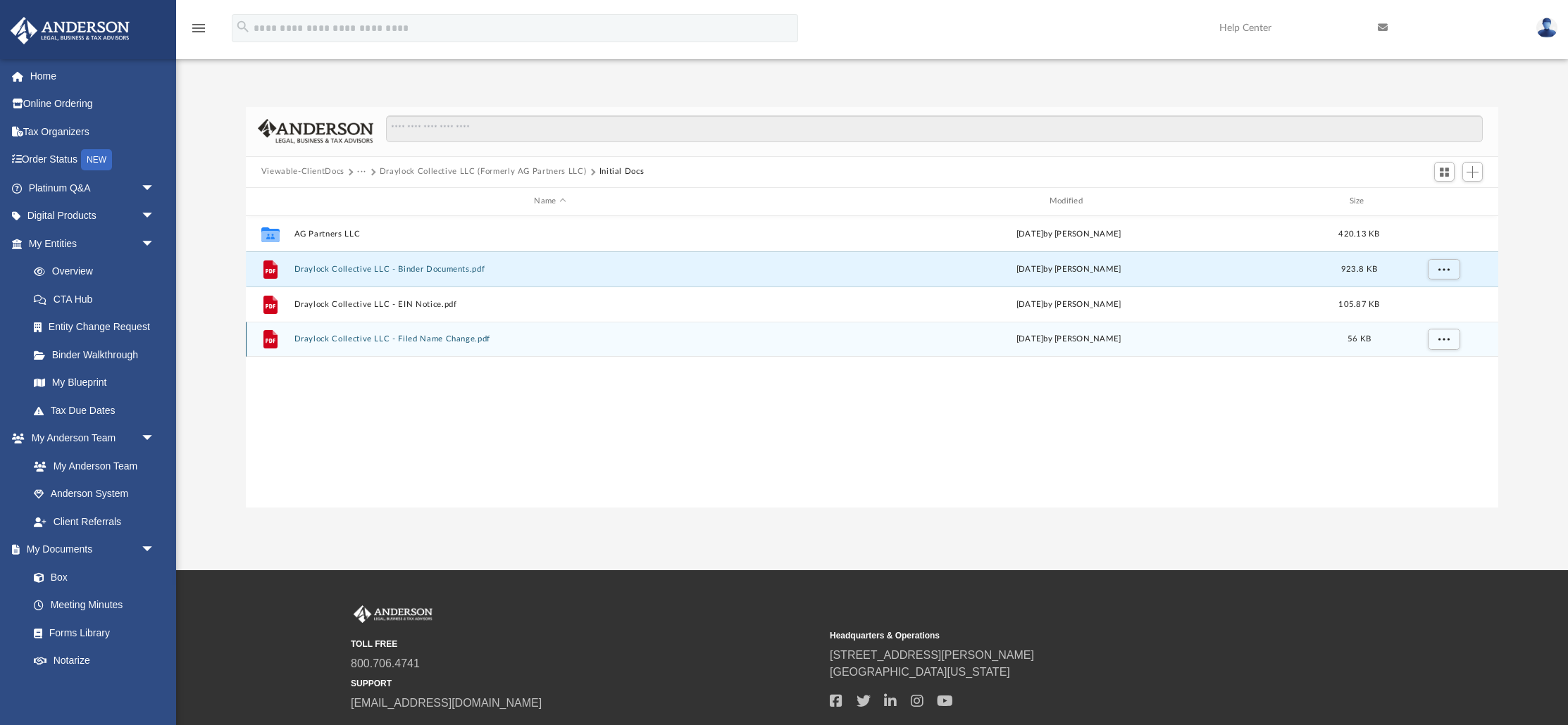
click at [431, 343] on div "File Draylock Collective LLC - Filed Name Change.pdf Thu Oct 2 2025 by Jasmine …" at bounding box center [872, 339] width 1253 height 35
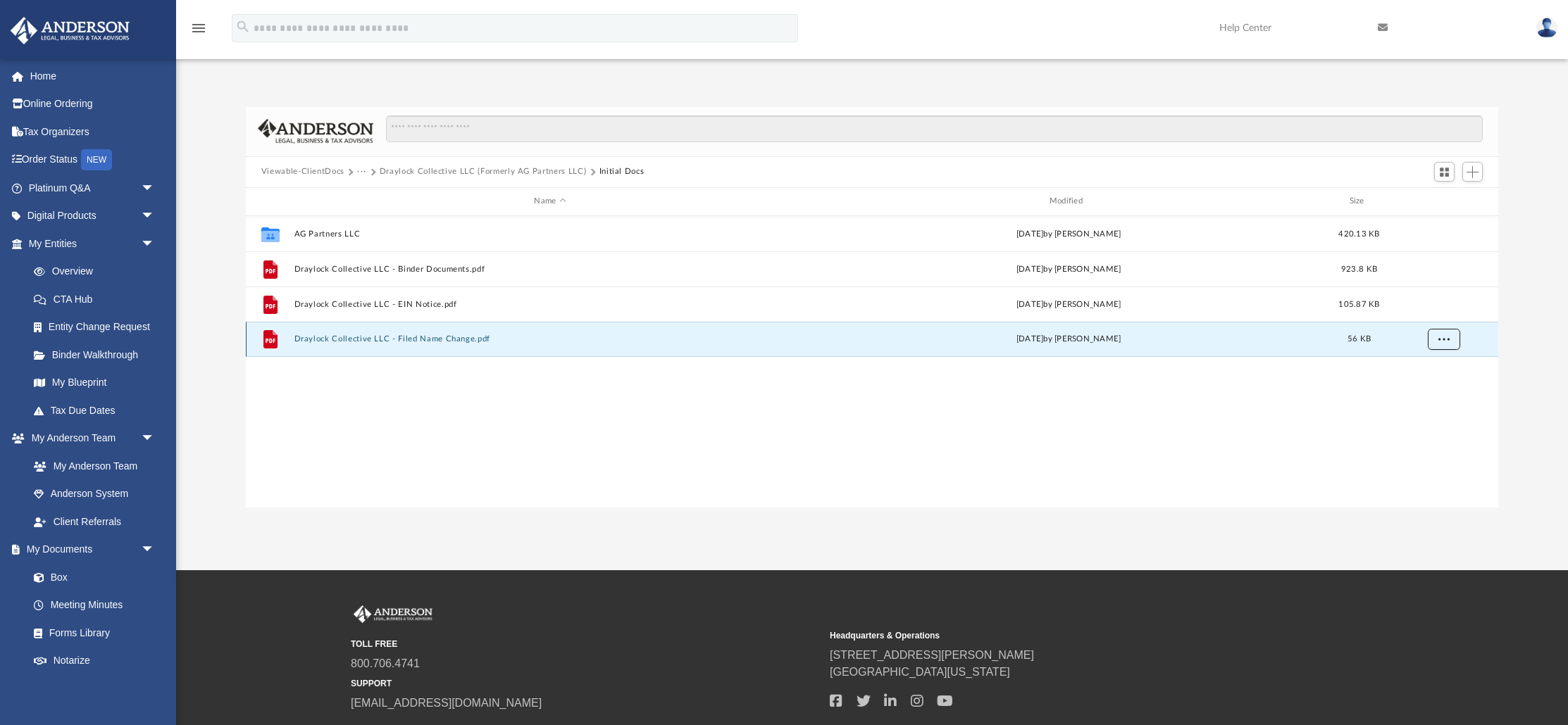
click at [1442, 342] on span "More options" at bounding box center [1444, 339] width 11 height 8
click at [1444, 393] on li "Download" at bounding box center [1431, 389] width 41 height 15
click at [487, 165] on button "Draylock Collective LLC (Formerly AG Partners LLC)" at bounding box center [483, 172] width 207 height 13
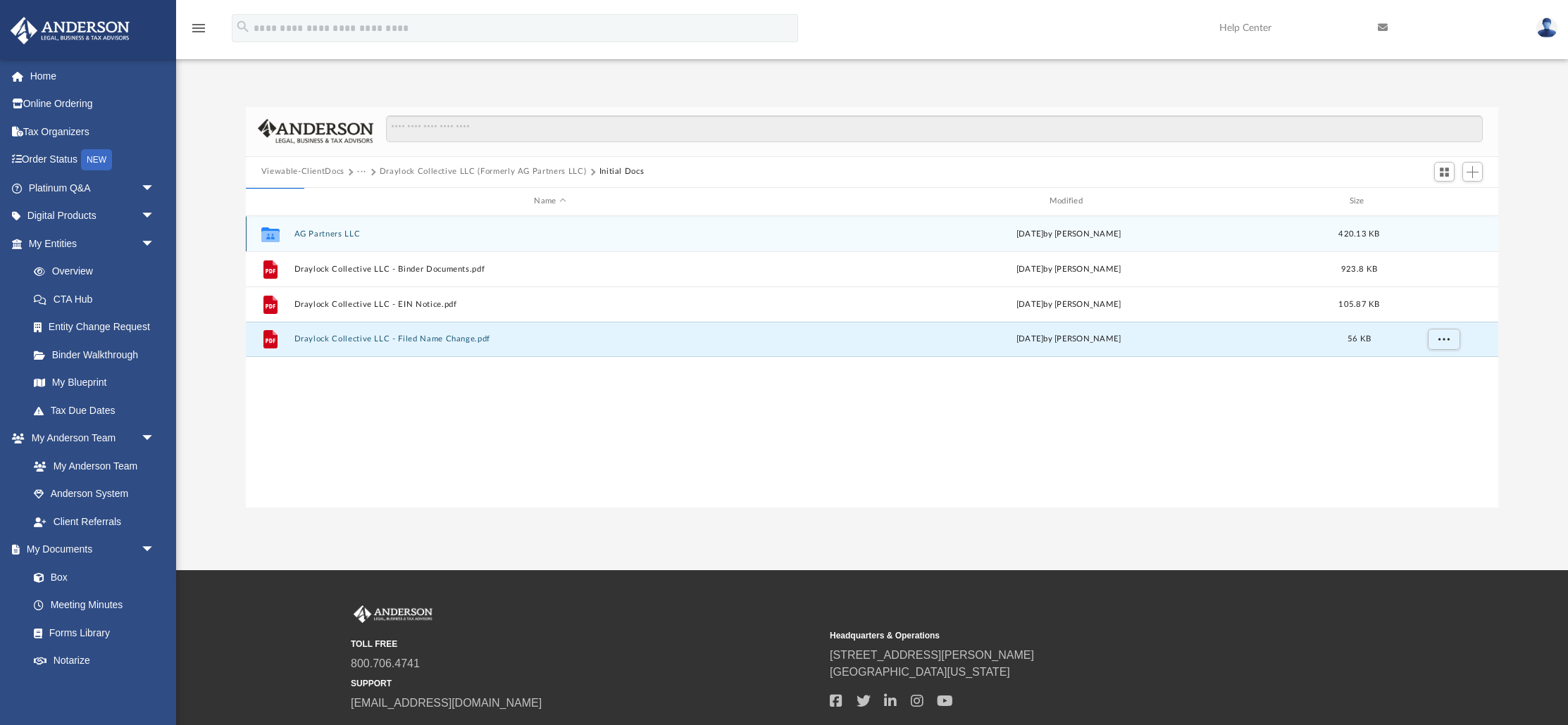
click at [490, 169] on div "Viewable-ClientDocs ··· Draylock Collective LLC (Formerly AG Partners LLC) Init…" at bounding box center [459, 172] width 395 height 13
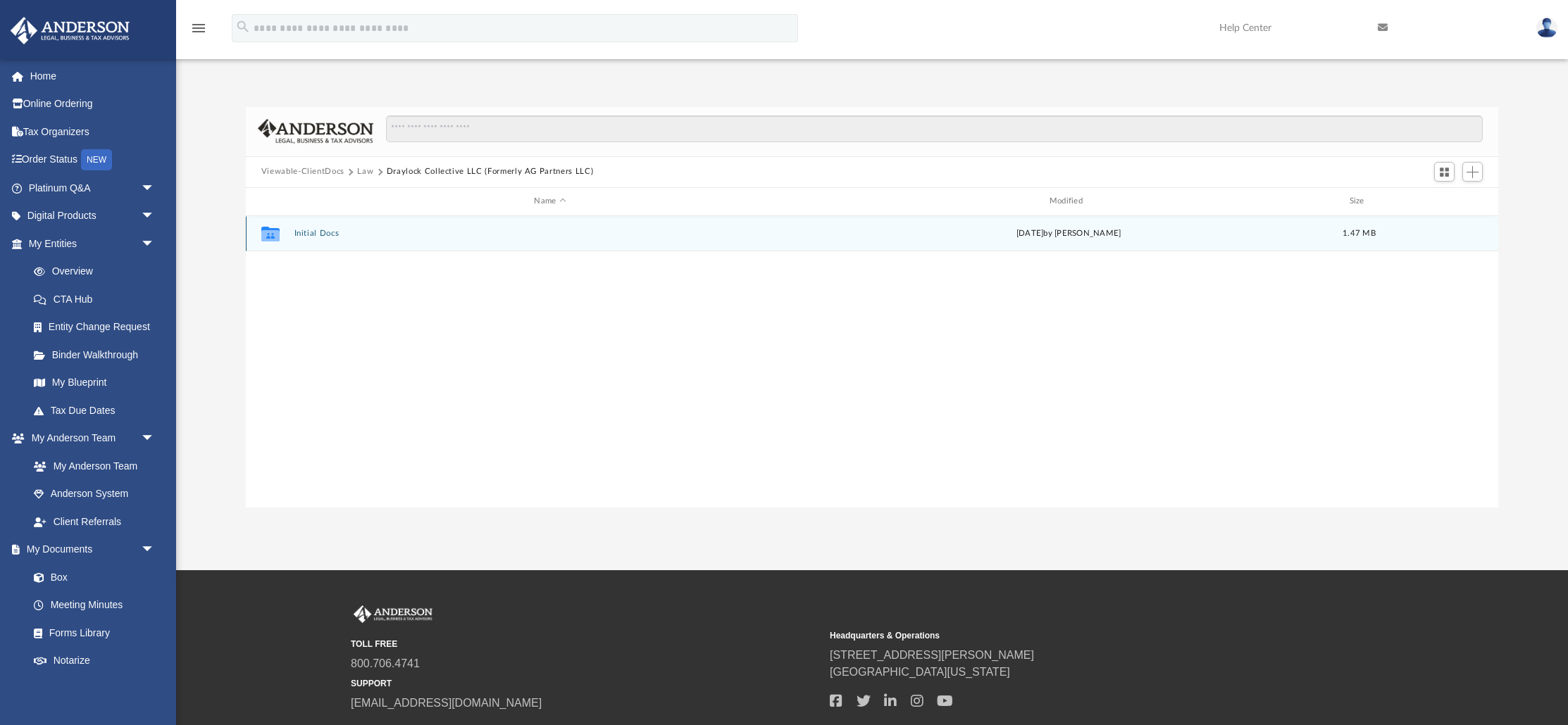
click at [335, 233] on button "Initial Docs" at bounding box center [550, 233] width 513 height 9
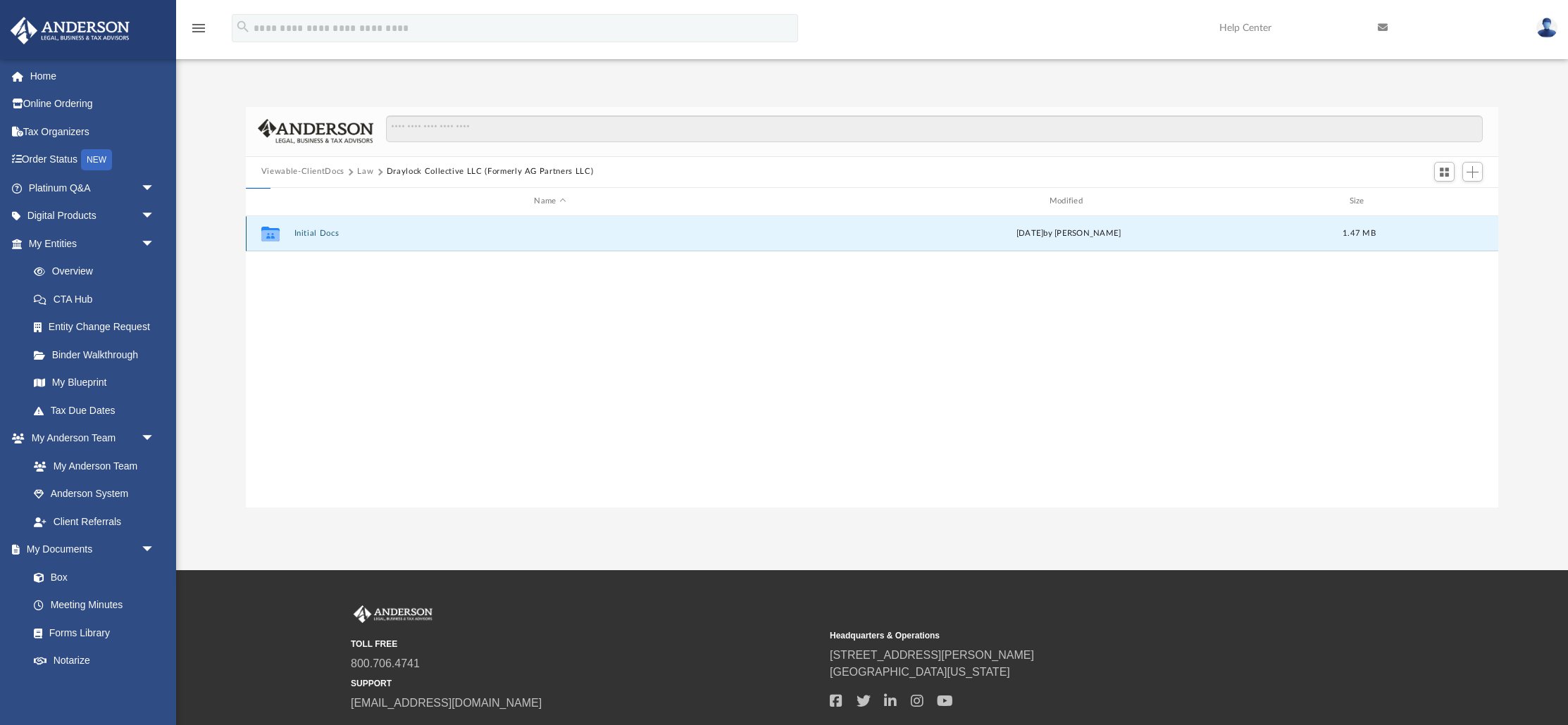
click at [335, 233] on button "Initial Docs" at bounding box center [550, 233] width 513 height 9
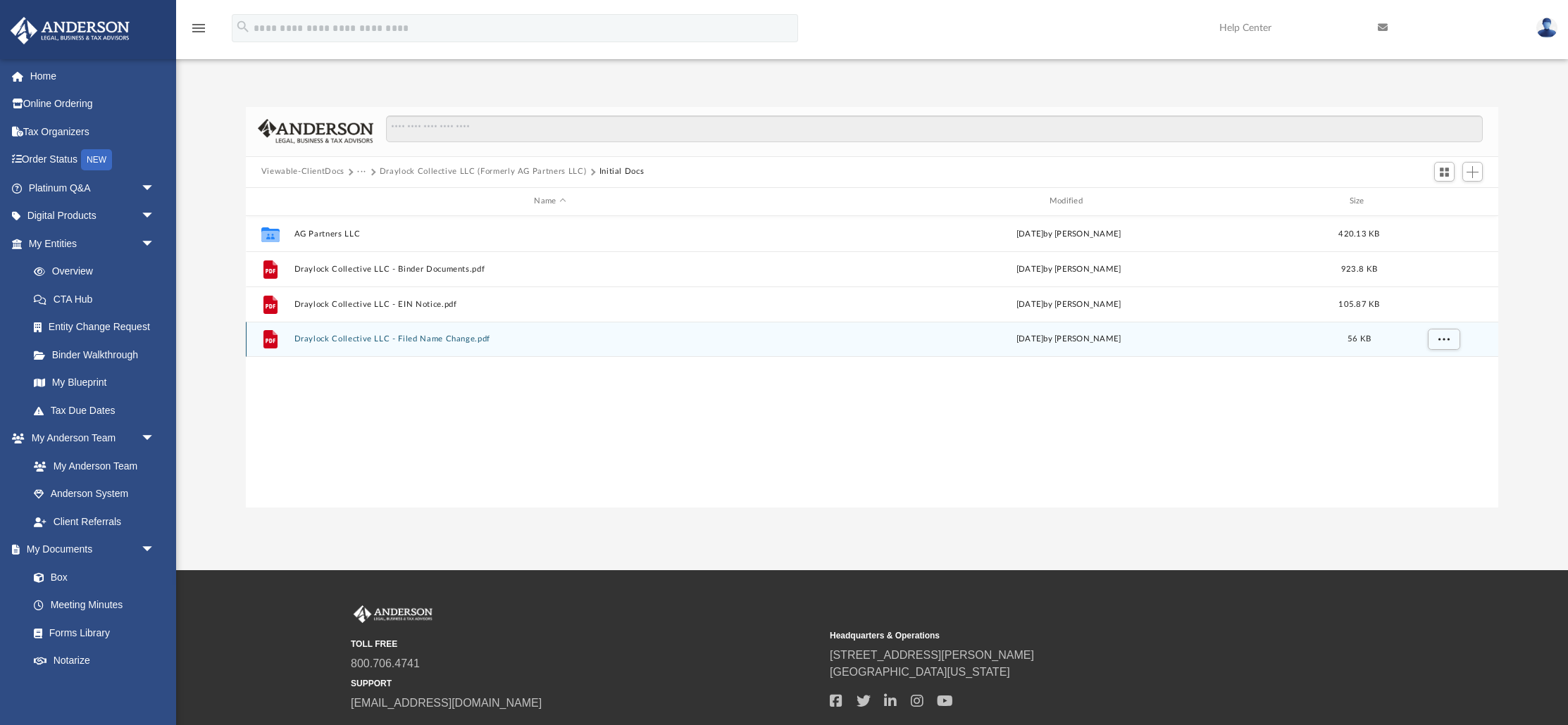
click at [417, 344] on div "File Draylock Collective LLC - Filed Name Change.pdf Thu Oct 2 2025 by Jasmine …" at bounding box center [872, 339] width 1253 height 35
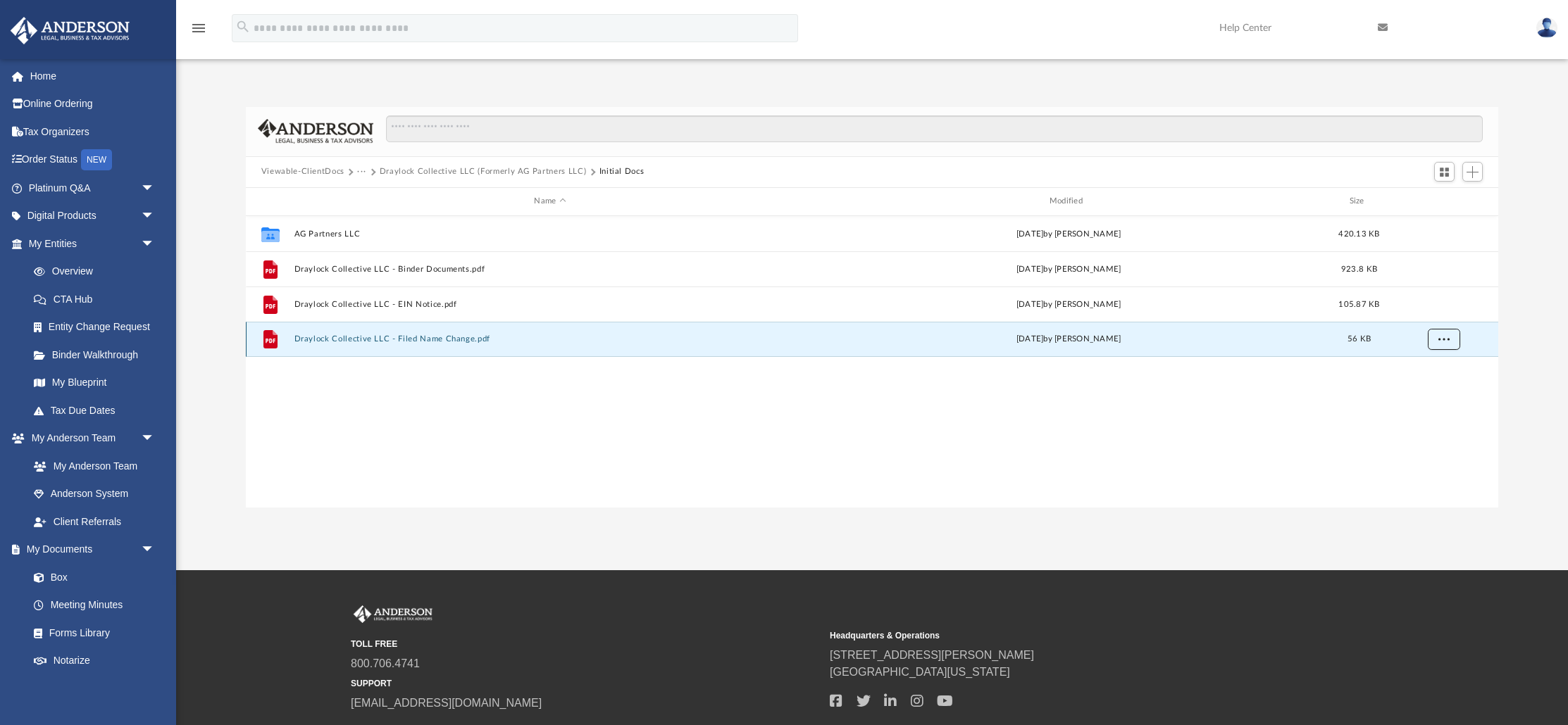
click at [1450, 336] on button "More options" at bounding box center [1444, 340] width 33 height 21
click at [1429, 390] on li "Download" at bounding box center [1431, 389] width 41 height 15
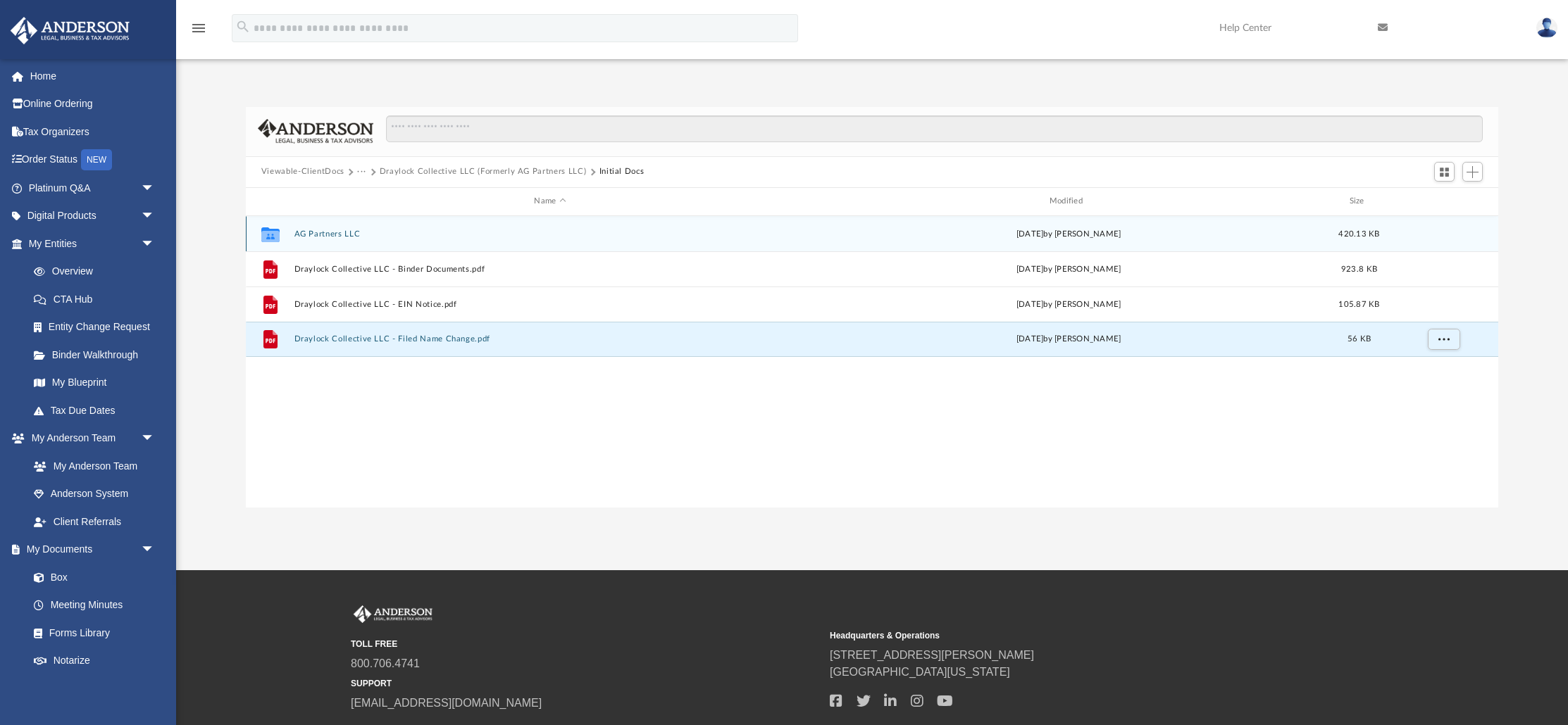
click at [308, 227] on div "Collaborated Folder AG Partners LLC Wed Sep 10 2025 by Mary Brooks 420.13 KB" at bounding box center [872, 233] width 1253 height 35
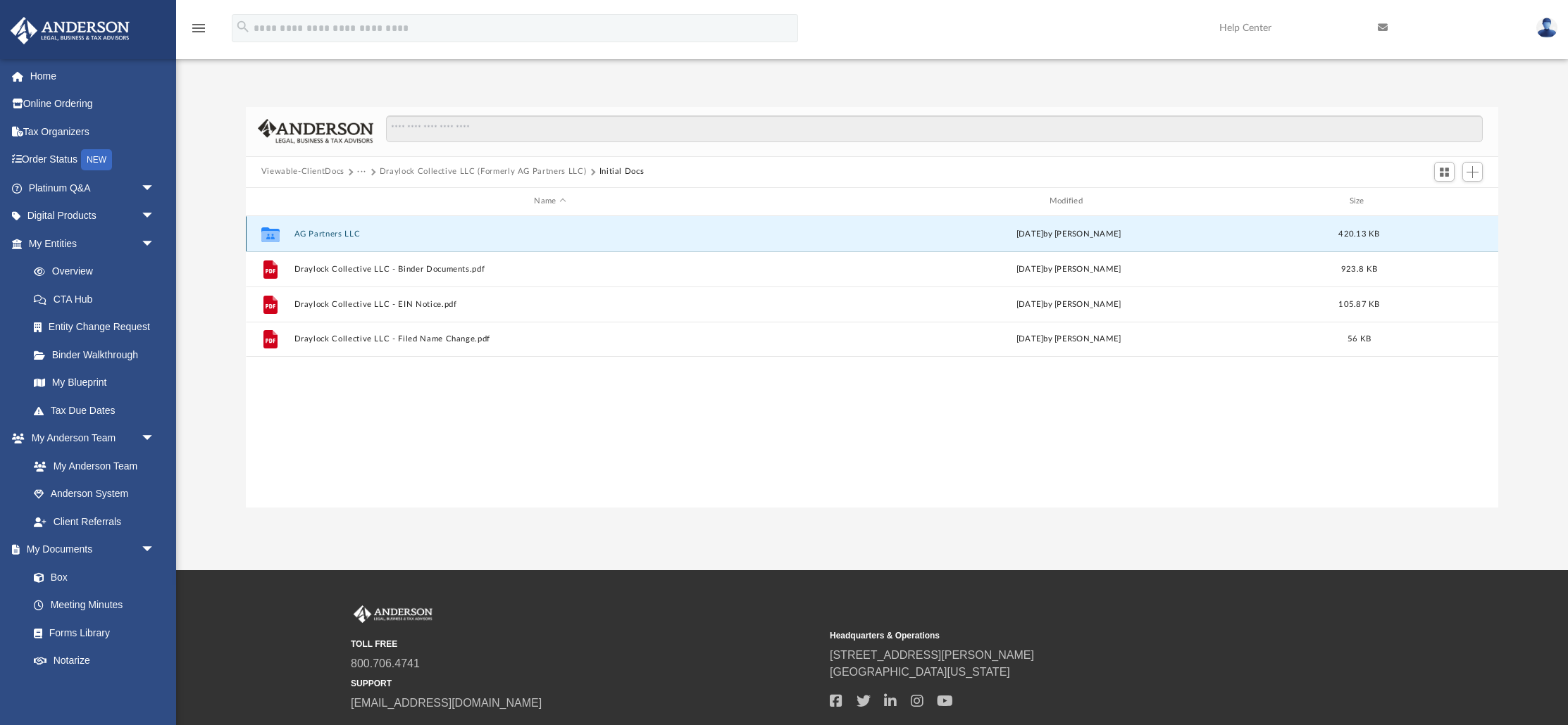
click at [309, 229] on button "AG Partners LLC" at bounding box center [550, 233] width 513 height 9
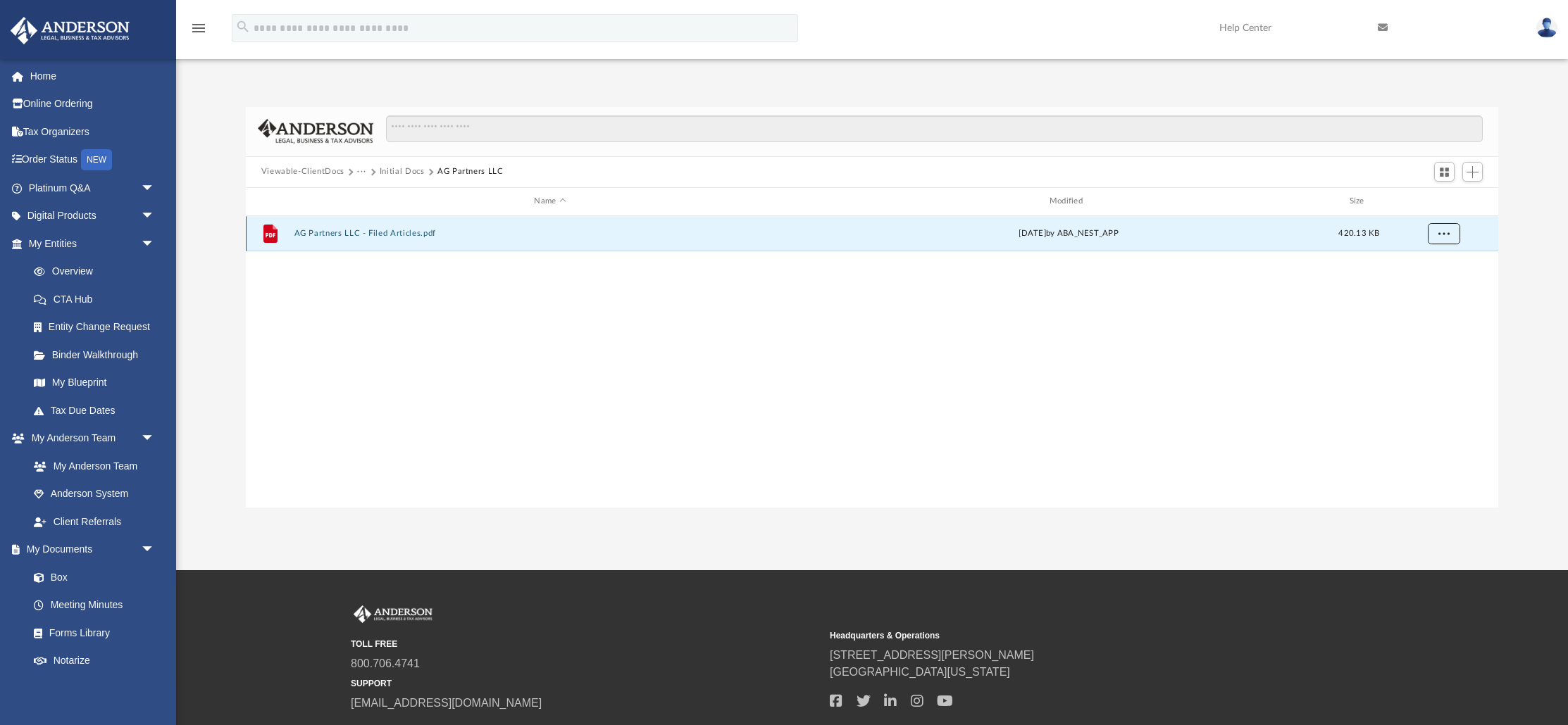
click at [1454, 235] on button "More options" at bounding box center [1444, 234] width 33 height 21
click at [1442, 283] on li "Download" at bounding box center [1431, 284] width 41 height 15
